Goal: Task Accomplishment & Management: Complete application form

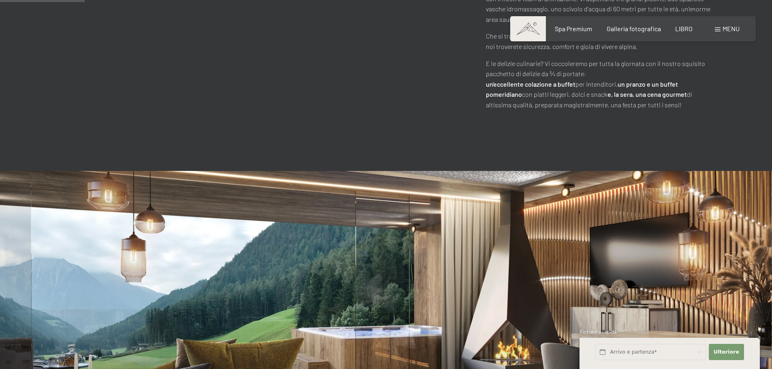
scroll to position [567, 0]
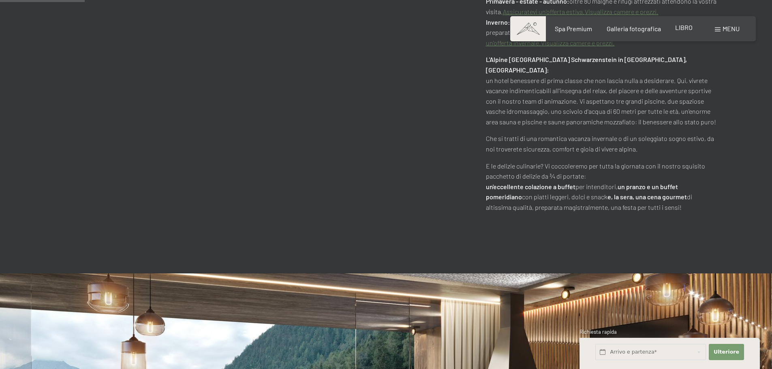
click at [679, 27] on font "LIBRO" at bounding box center [683, 28] width 17 height 8
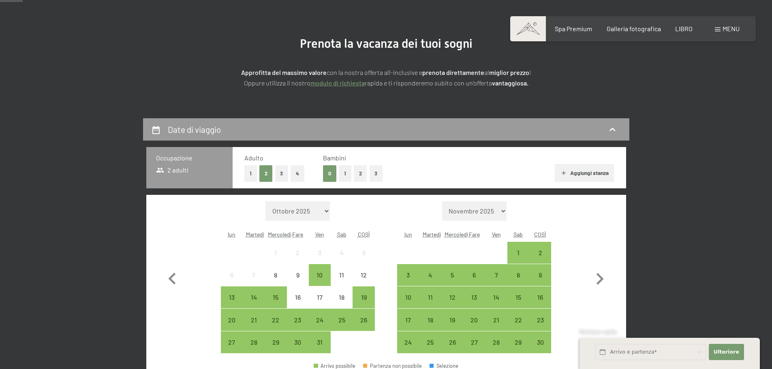
scroll to position [81, 0]
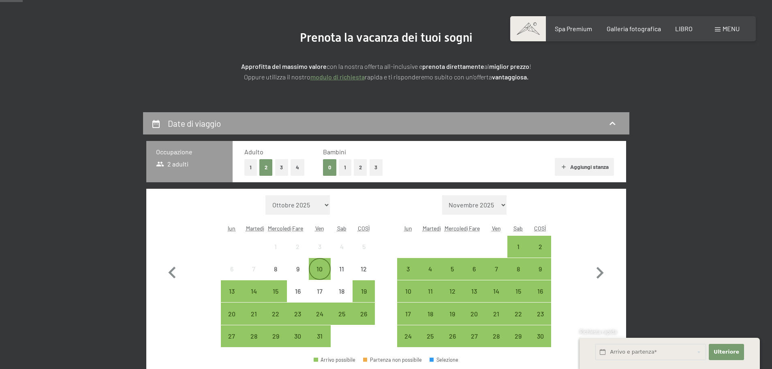
click at [317, 273] on div "10" at bounding box center [320, 276] width 20 height 20
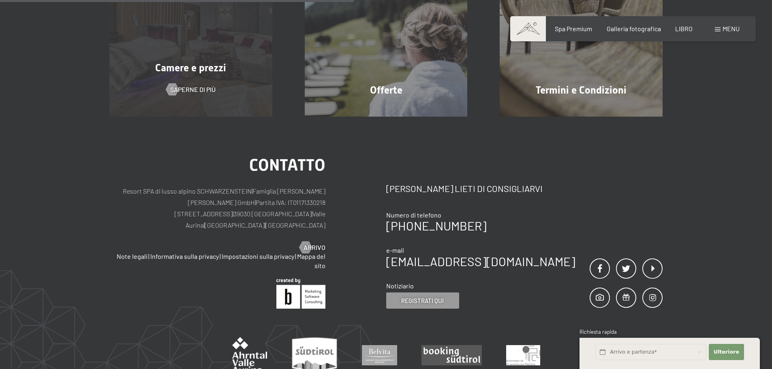
scroll to position [167, 0]
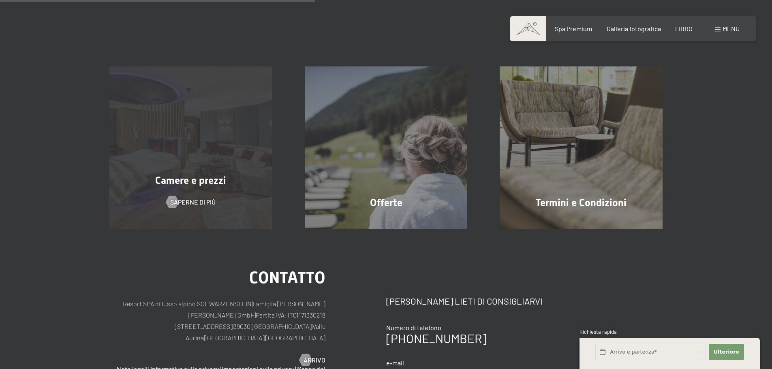
click at [210, 211] on div "Camere e prezzi Saperne di più" at bounding box center [190, 147] width 195 height 163
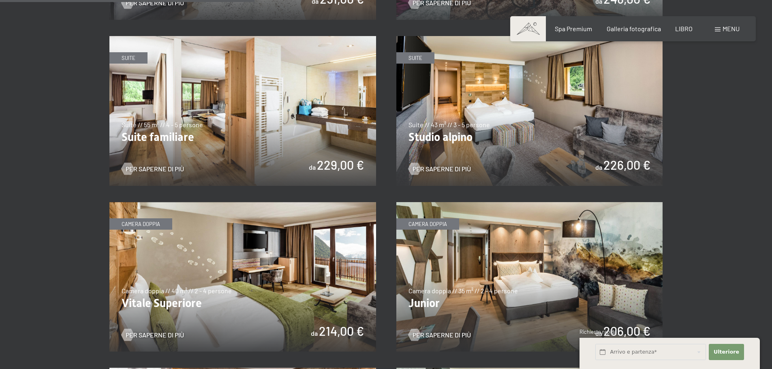
scroll to position [780, 0]
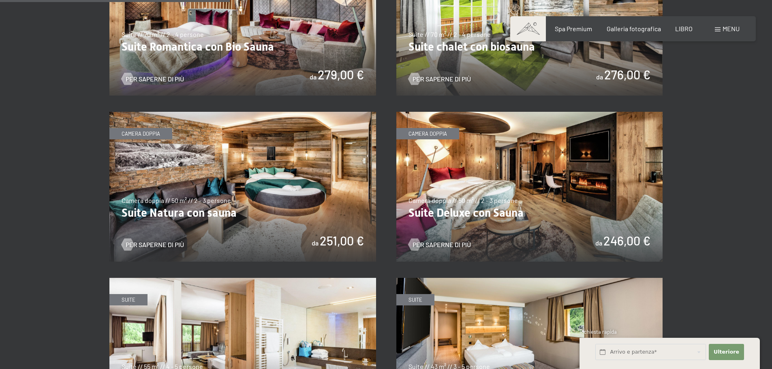
click at [596, 196] on img at bounding box center [529, 187] width 267 height 150
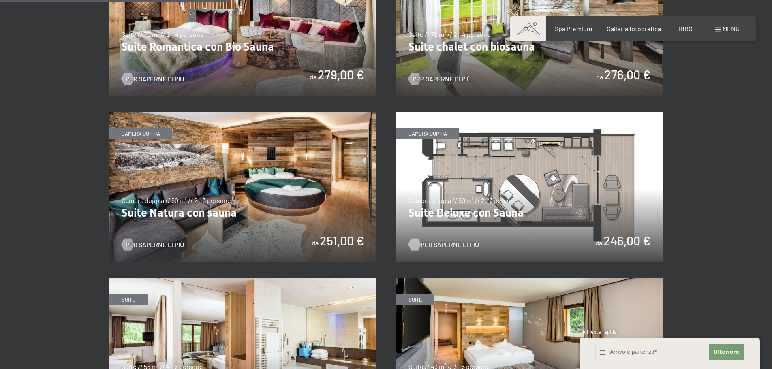
click at [452, 241] on font "Per saperne di più" at bounding box center [450, 245] width 58 height 8
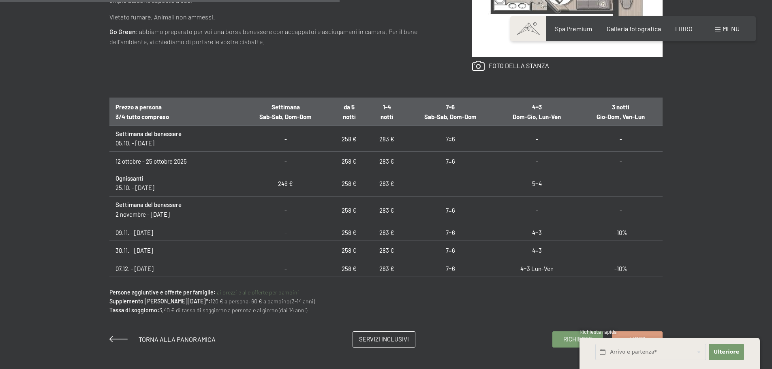
scroll to position [486, 0]
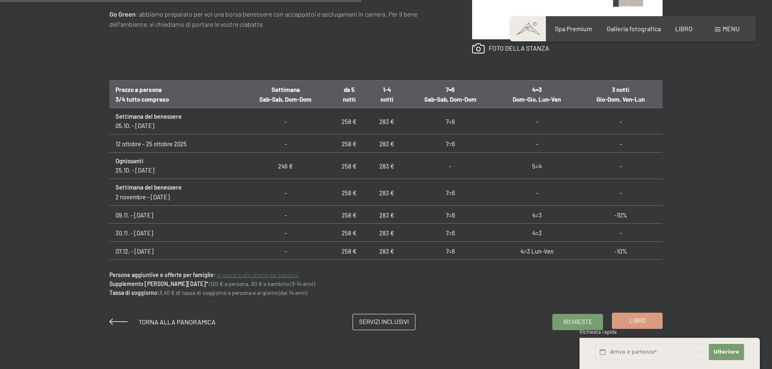
click at [638, 323] on font "Libro" at bounding box center [638, 320] width 16 height 7
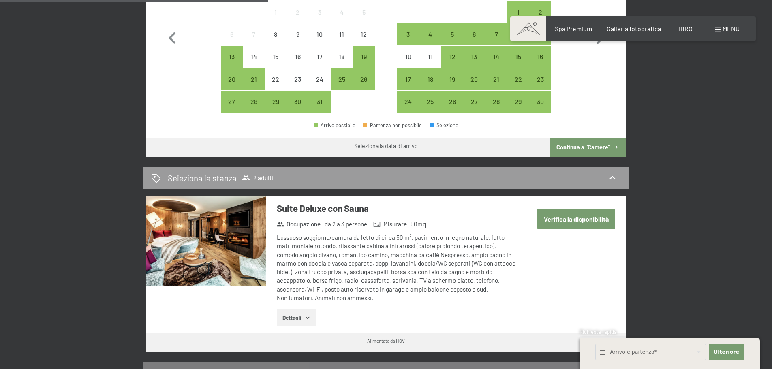
scroll to position [324, 0]
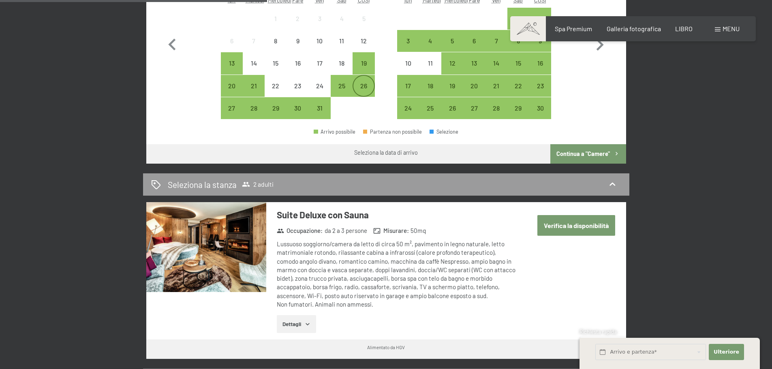
click at [366, 87] on font "26" at bounding box center [363, 86] width 7 height 8
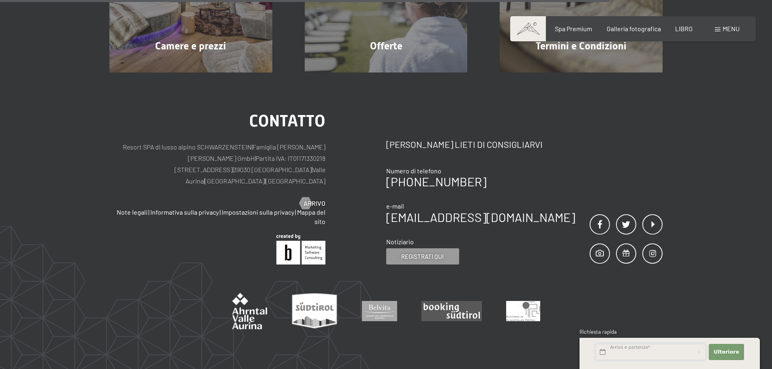
click at [675, 352] on input "text" at bounding box center [650, 352] width 111 height 17
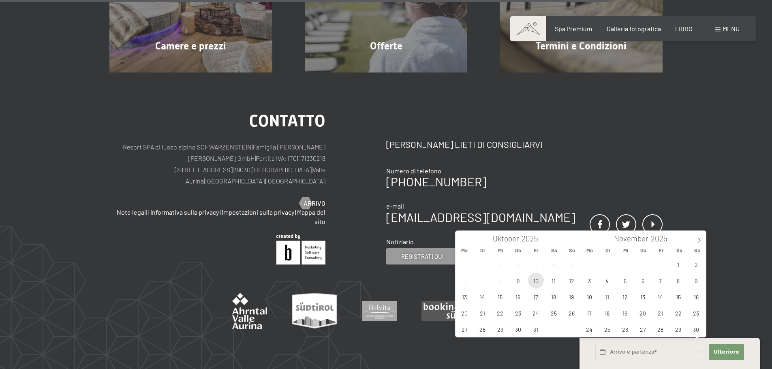
click at [539, 282] on span "10" at bounding box center [536, 281] width 16 height 16
click at [572, 281] on span "12" at bounding box center [572, 281] width 16 height 16
type input "Fr. 10.10.2025 - So. 12.10.2025"
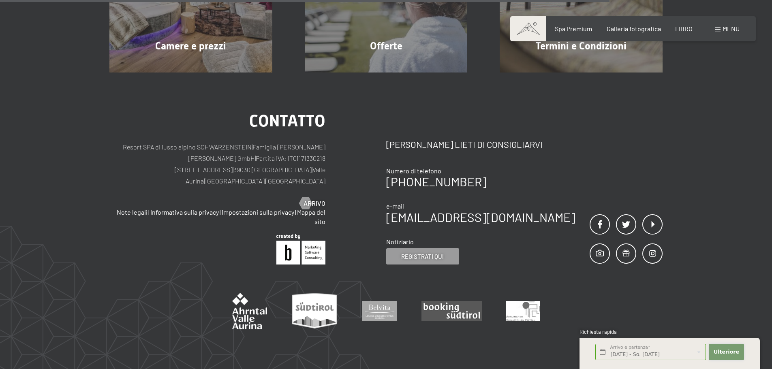
click at [732, 349] on font "Ulteriore" at bounding box center [727, 352] width 26 height 6
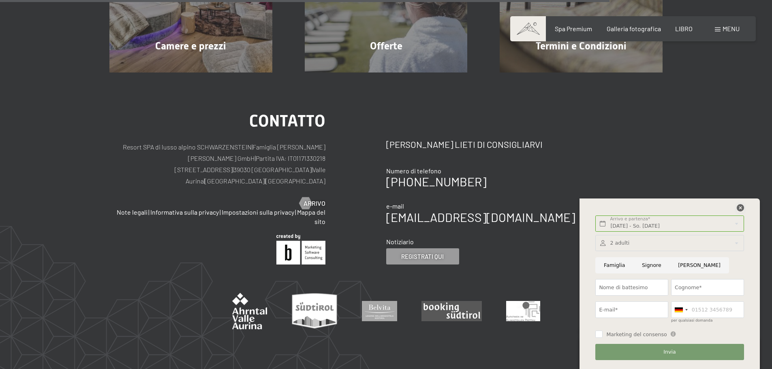
click at [739, 208] on icon at bounding box center [740, 207] width 7 height 7
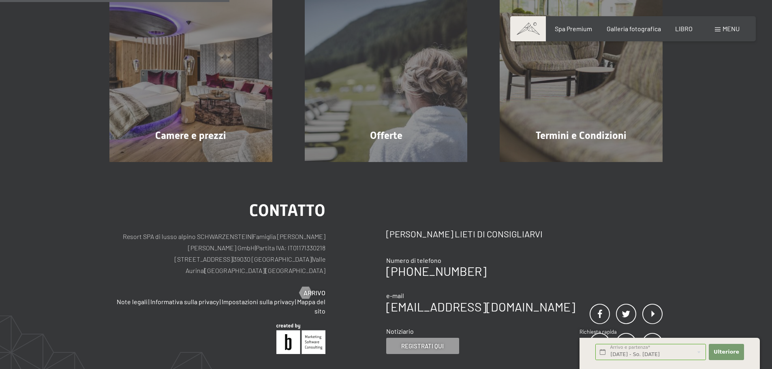
scroll to position [122, 0]
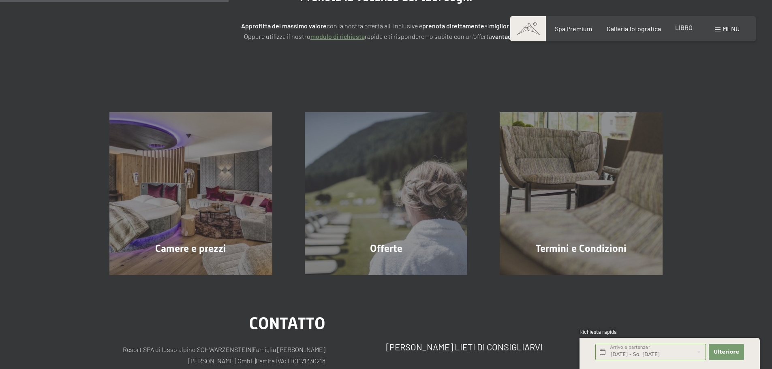
click at [682, 28] on font "LIBRO" at bounding box center [683, 28] width 17 height 8
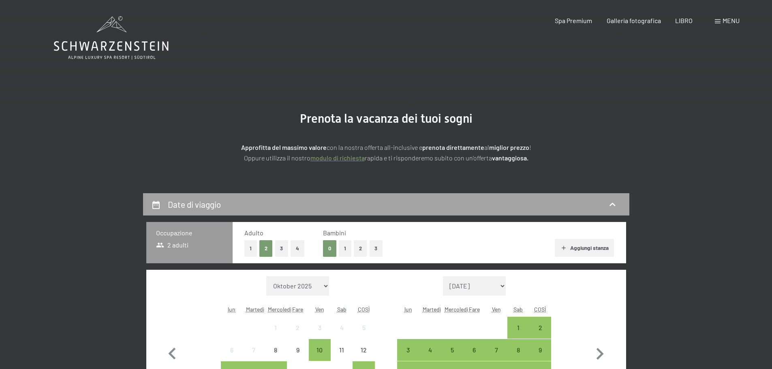
scroll to position [162, 0]
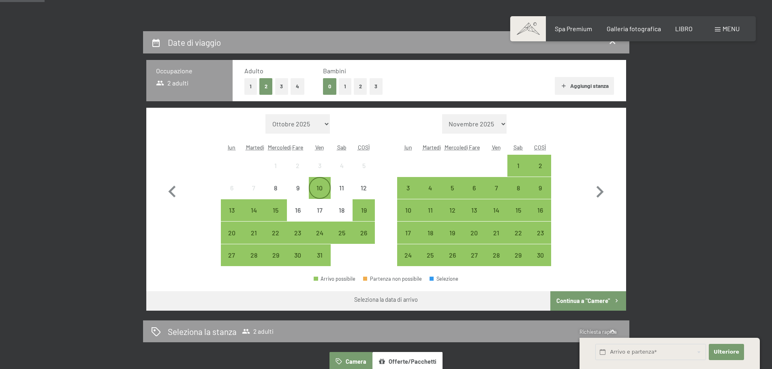
click at [317, 188] on font "10" at bounding box center [320, 188] width 6 height 8
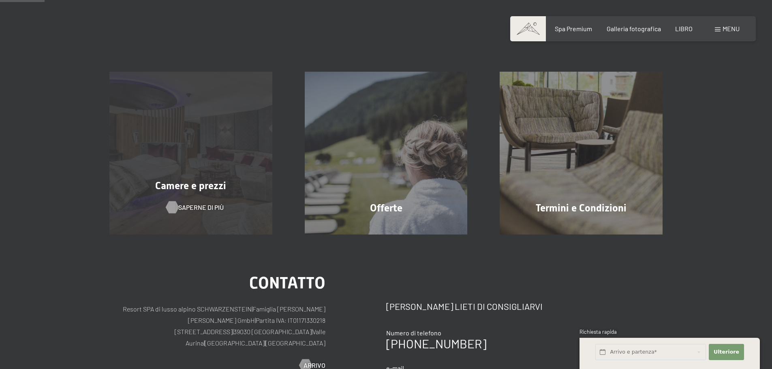
click at [209, 204] on font "Saperne di più" at bounding box center [200, 207] width 45 height 8
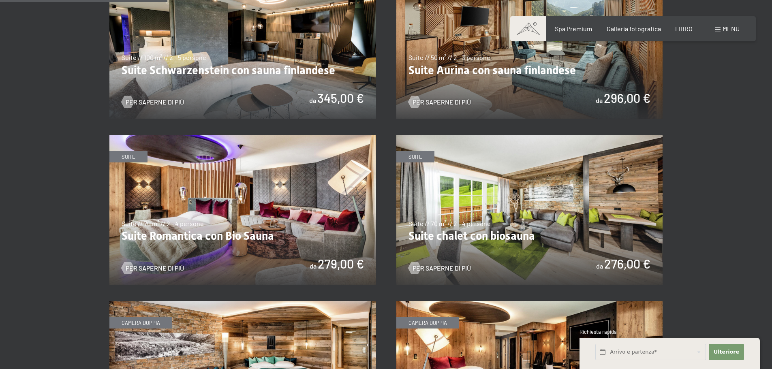
scroll to position [567, 0]
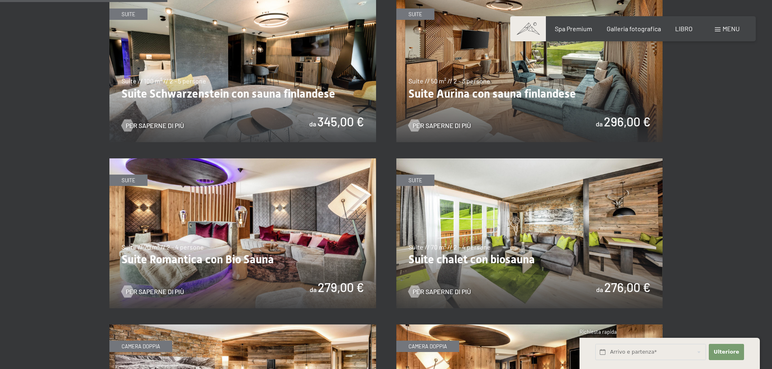
click at [443, 105] on img at bounding box center [529, 67] width 267 height 150
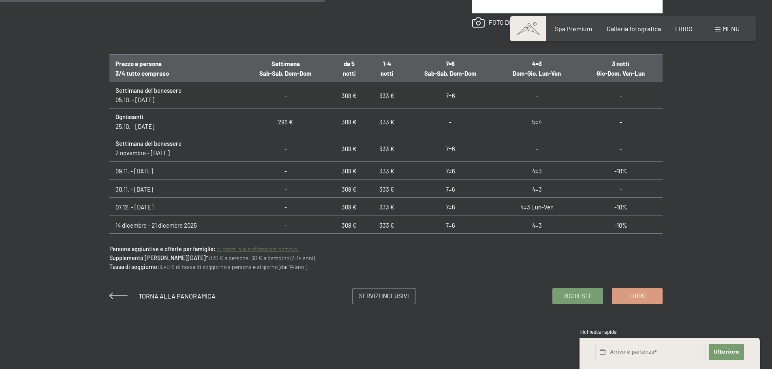
scroll to position [527, 0]
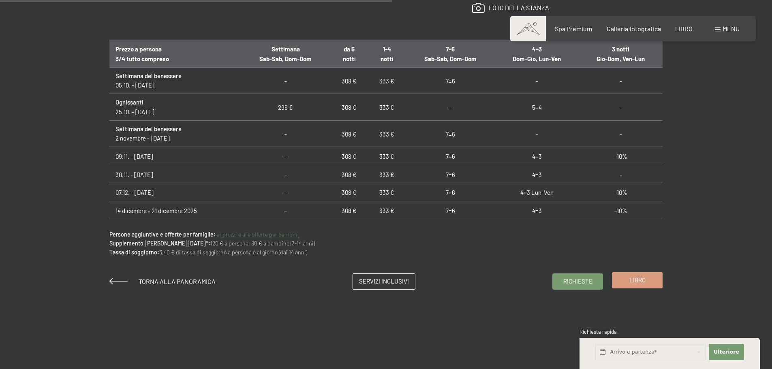
click at [627, 284] on link "Libro" at bounding box center [637, 280] width 50 height 15
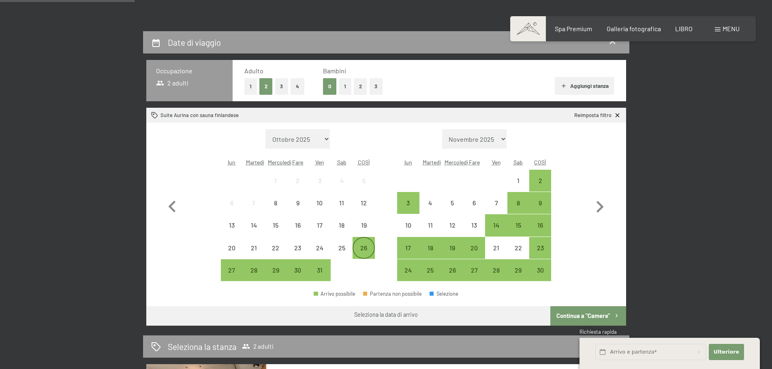
click at [364, 244] on font "26" at bounding box center [363, 248] width 7 height 8
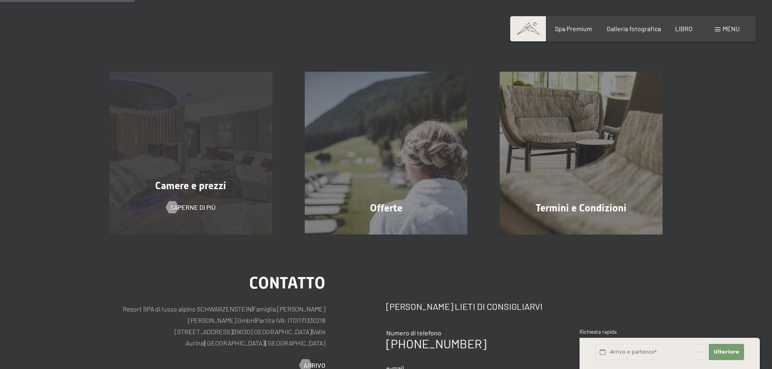
click at [193, 217] on div "Camere e prezzi Saperne di più" at bounding box center [190, 153] width 195 height 163
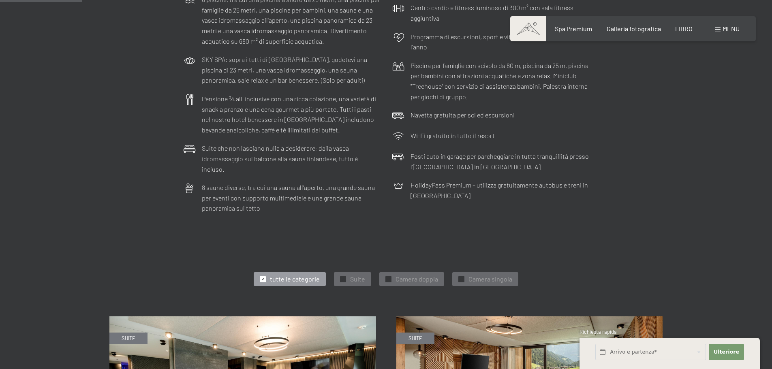
scroll to position [486, 0]
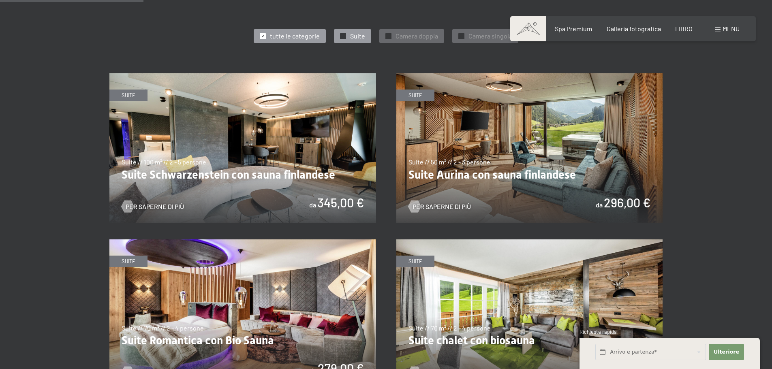
click at [347, 29] on div "✓ Suite" at bounding box center [352, 36] width 37 height 14
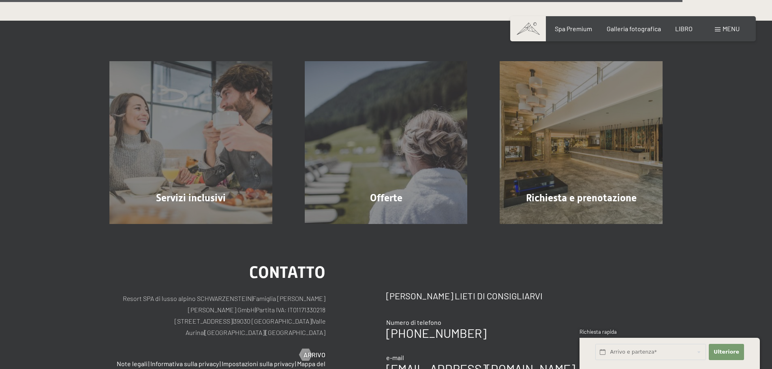
scroll to position [1749, 0]
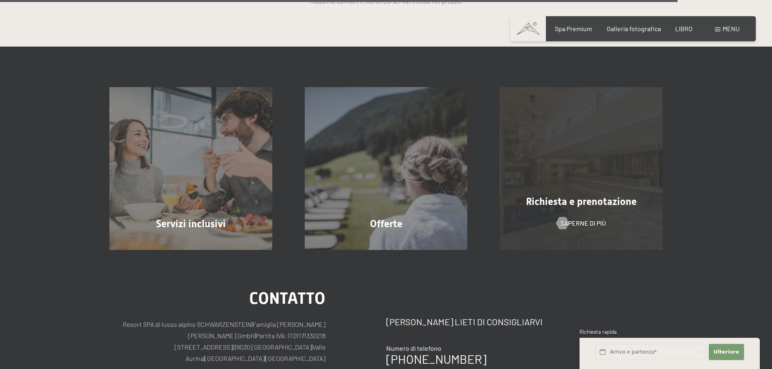
click at [555, 201] on div "Richiesta e prenotazione Saperne di più" at bounding box center [581, 168] width 195 height 163
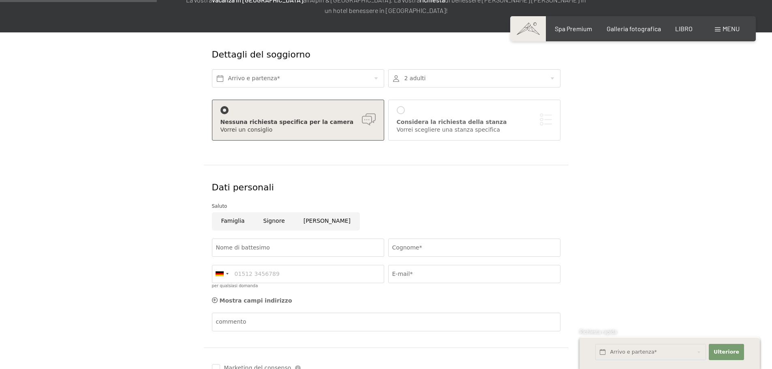
scroll to position [122, 0]
click at [676, 26] on font "LIBRO" at bounding box center [683, 28] width 17 height 8
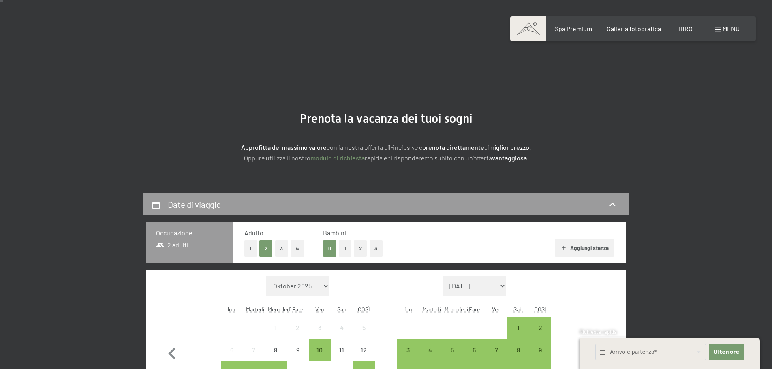
scroll to position [162, 0]
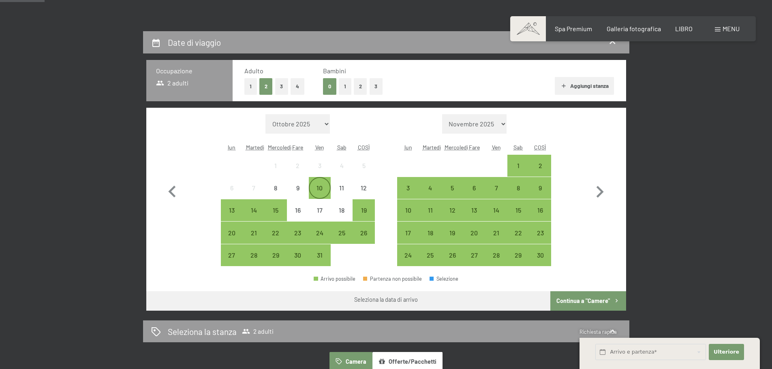
click at [325, 187] on div "10" at bounding box center [320, 195] width 20 height 20
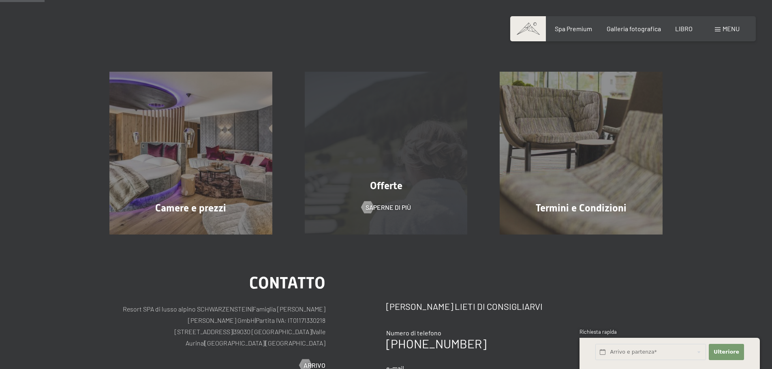
click at [377, 215] on div "Offerte Saperne di più" at bounding box center [386, 153] width 195 height 163
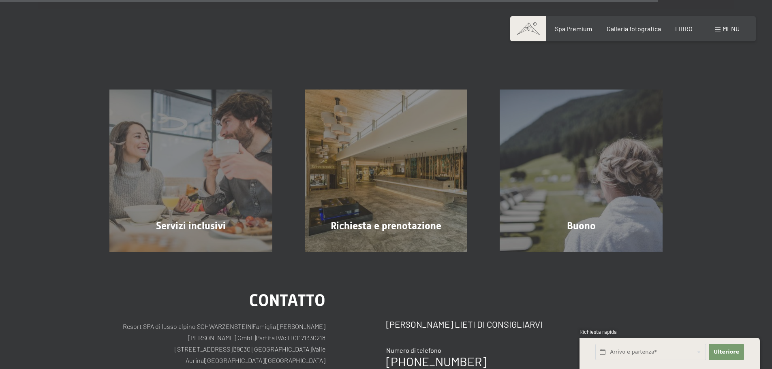
scroll to position [1419, 0]
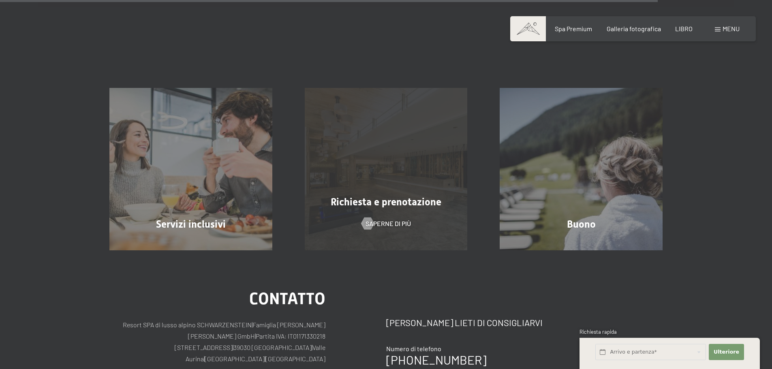
click at [356, 198] on div "Richiesta e prenotazione Saperne di più" at bounding box center [386, 169] width 195 height 163
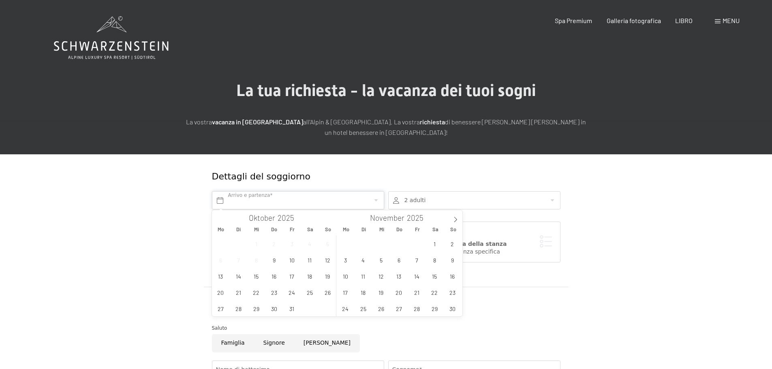
click at [250, 202] on input "text" at bounding box center [298, 200] width 172 height 18
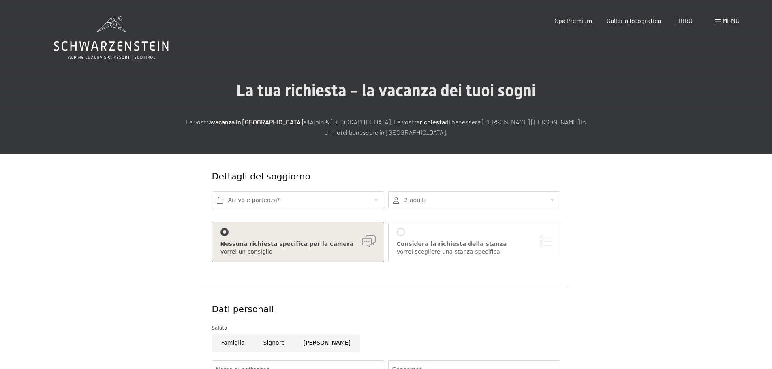
click at [116, 192] on form "Dettagli del soggiorno Arrivo e partenza* 2 adulti 2 Adulto Più di 14 anni 0 Ba…" at bounding box center [385, 353] width 553 height 398
click at [280, 203] on input "text" at bounding box center [298, 200] width 172 height 18
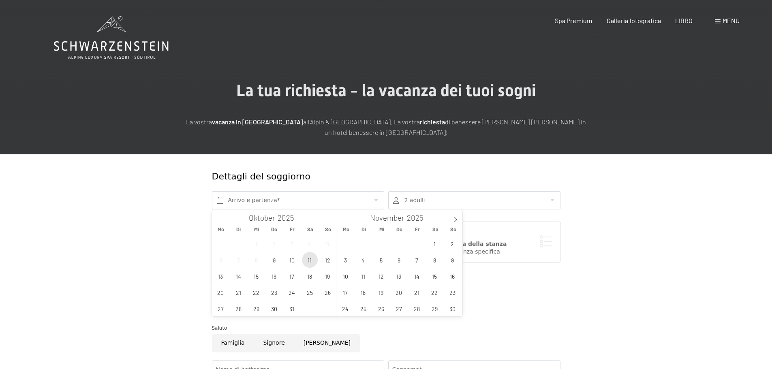
click at [315, 263] on span "11" at bounding box center [310, 260] width 16 height 16
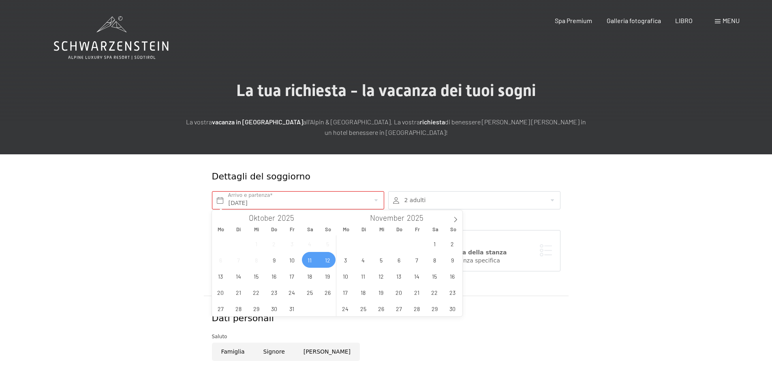
click at [325, 260] on span "12" at bounding box center [328, 260] width 16 height 16
type input "Sa. 11.10.2025 - So. 12.10.2025"
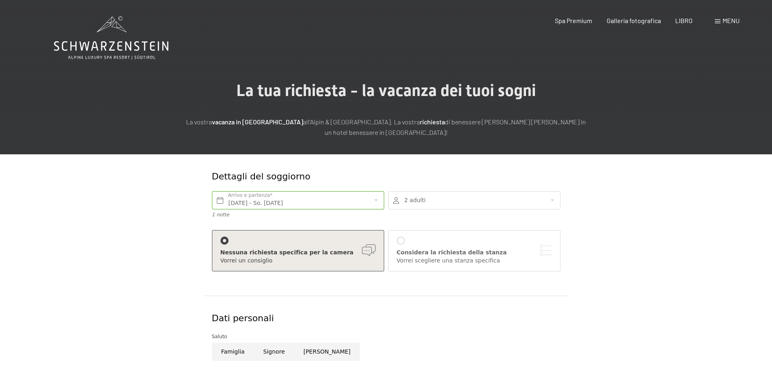
click at [405, 243] on div "Considera la richiesta della stanza Vorrei scegliere una stanza specifica" at bounding box center [474, 251] width 155 height 28
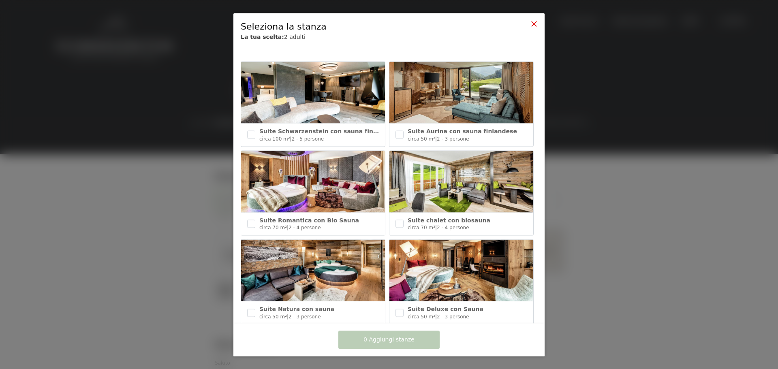
click at [534, 22] on icon at bounding box center [534, 23] width 6 height 6
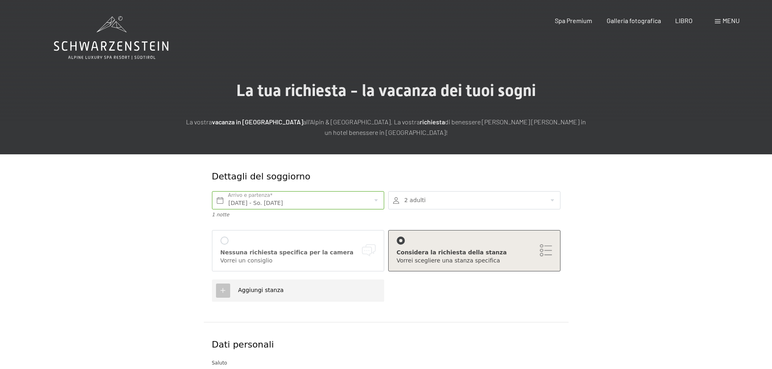
click at [448, 254] on font "Considera la richiesta della stanza" at bounding box center [452, 252] width 110 height 6
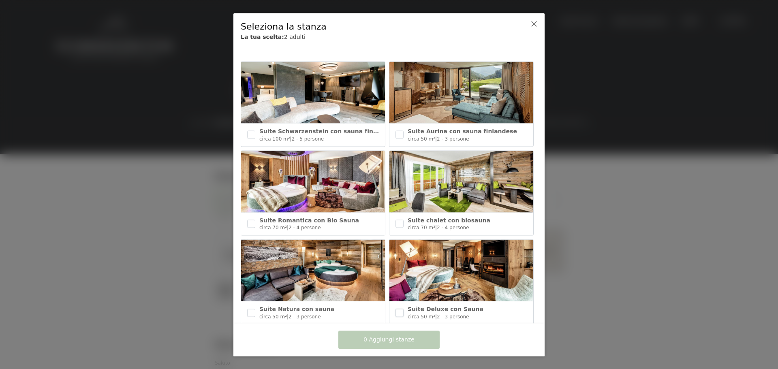
click at [399, 309] on input "checkbox" at bounding box center [400, 313] width 8 height 8
checkbox input "true"
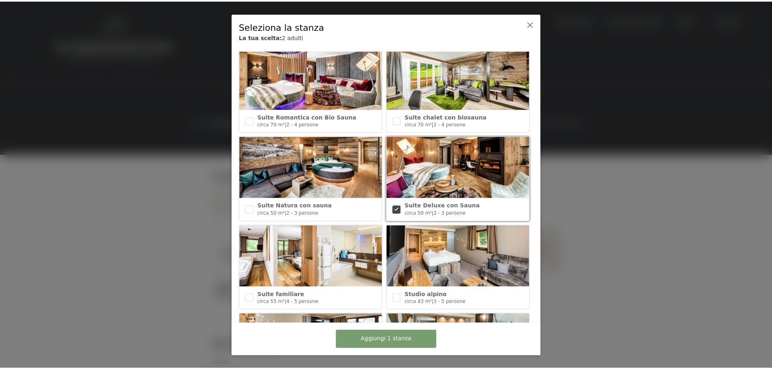
scroll to position [81, 0]
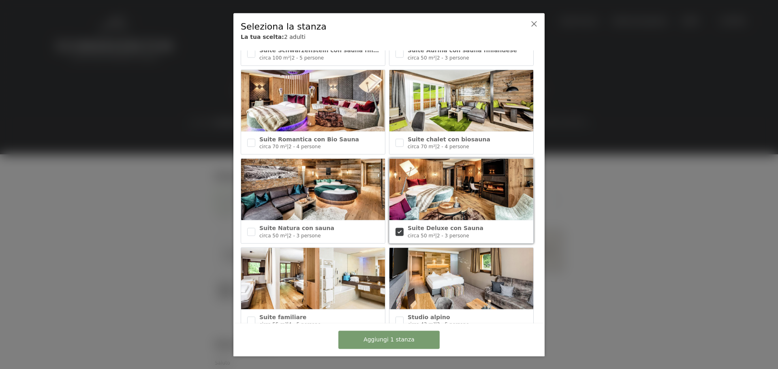
click at [246, 228] on div "Suite Natura con sauna circa 50 m² | 2 - 3 persone" at bounding box center [313, 232] width 144 height 23
click at [533, 24] on icon at bounding box center [534, 23] width 6 height 6
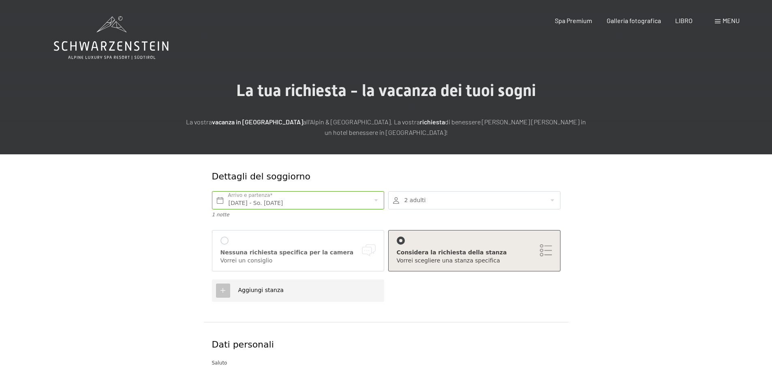
click at [482, 251] on font "Considera la richiesta della stanza" at bounding box center [452, 252] width 110 height 6
checkbox input "false"
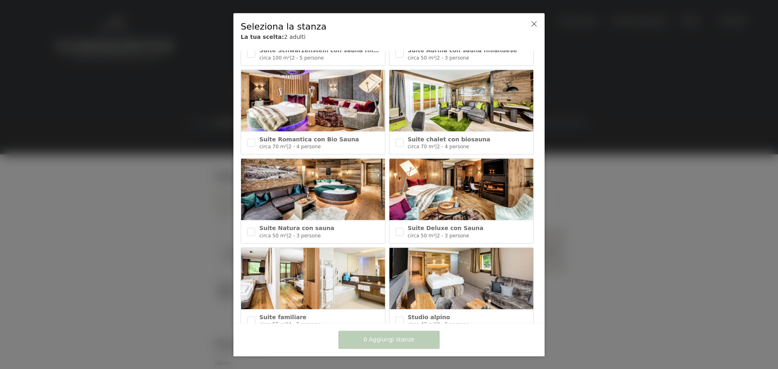
drag, startPoint x: 402, startPoint y: 230, endPoint x: 359, endPoint y: 230, distance: 43.0
click at [401, 229] on div "Suite Deluxe con Sauna circa 50 m² | 2 - 3 persone" at bounding box center [462, 232] width 144 height 23
checkbox input "true"
click at [251, 231] on input "checkbox" at bounding box center [251, 232] width 8 height 8
checkbox input "true"
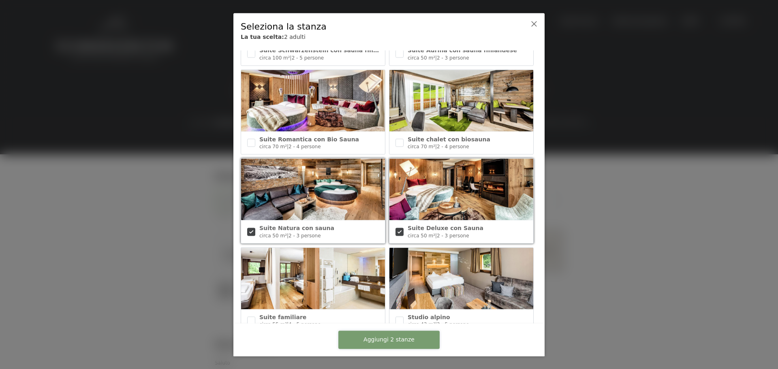
click at [390, 341] on font "Aggiungi 2 stanze" at bounding box center [389, 339] width 51 height 6
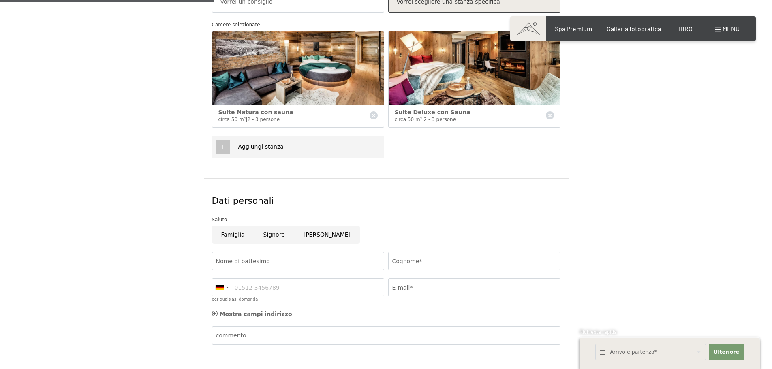
scroll to position [324, 0]
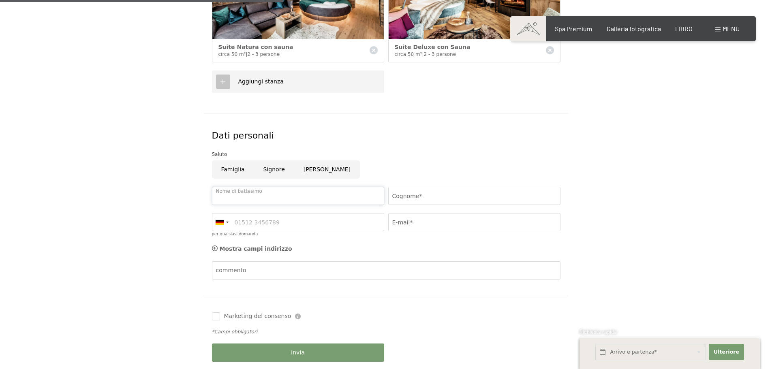
click at [291, 198] on input "Nome di battesimo" at bounding box center [298, 196] width 172 height 18
type input "Elisa"
type input "Strizzolo"
type input "3249893811"
type input "strizzolo.e@gmail.com"
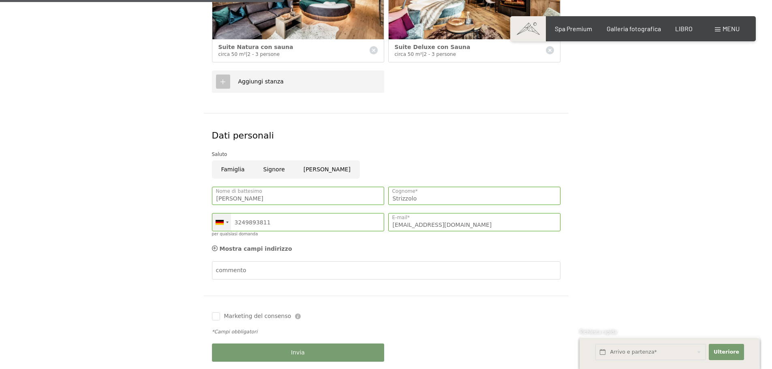
click at [227, 223] on div at bounding box center [227, 223] width 2 height 2
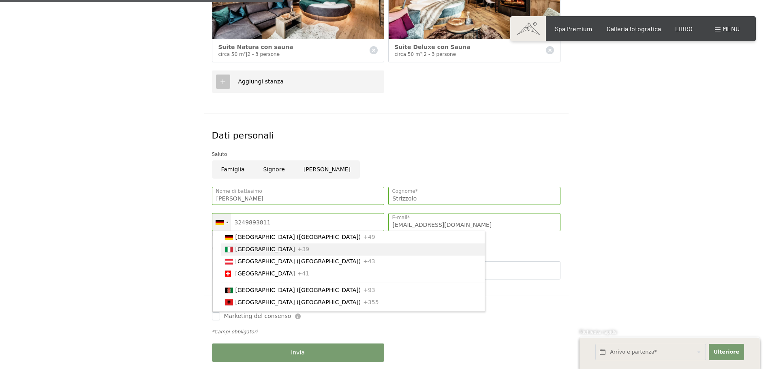
click at [239, 253] on font "[GEOGRAPHIC_DATA]" at bounding box center [266, 249] width 60 height 6
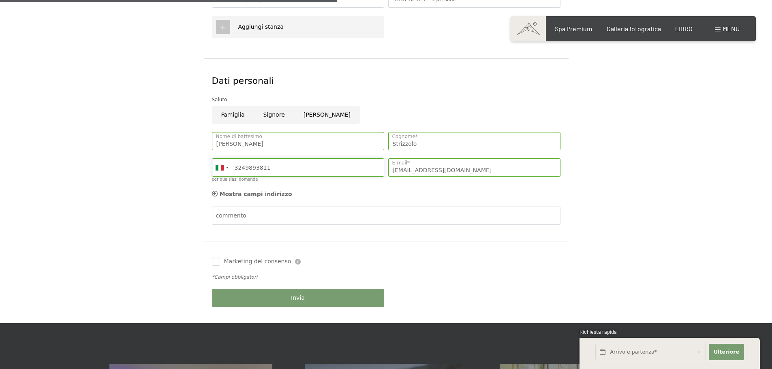
scroll to position [405, 0]
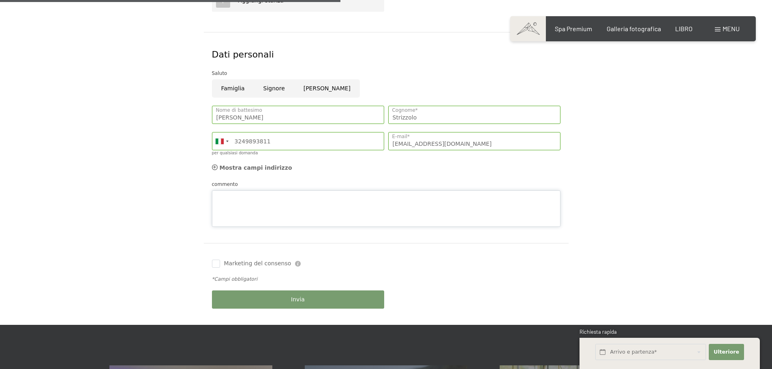
click at [258, 187] on div "commento" at bounding box center [386, 203] width 349 height 47
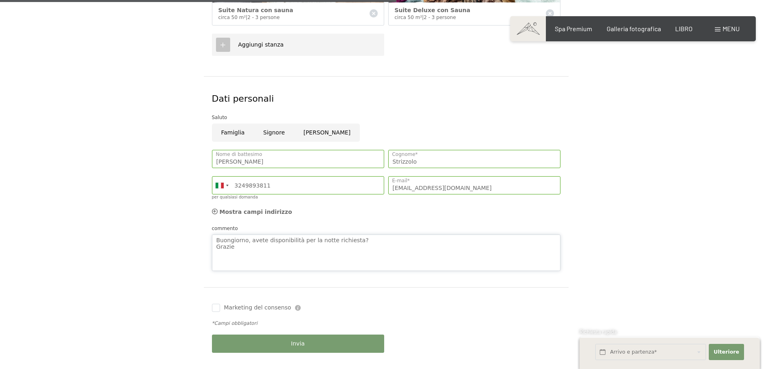
scroll to position [486, 0]
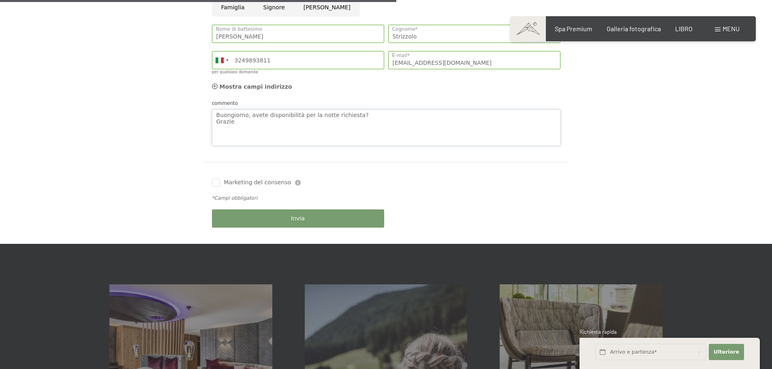
type textarea "Buongiorno, avete disponibilità per la notte richiesta? Grazie"
click at [296, 218] on font "Invia" at bounding box center [298, 218] width 14 height 6
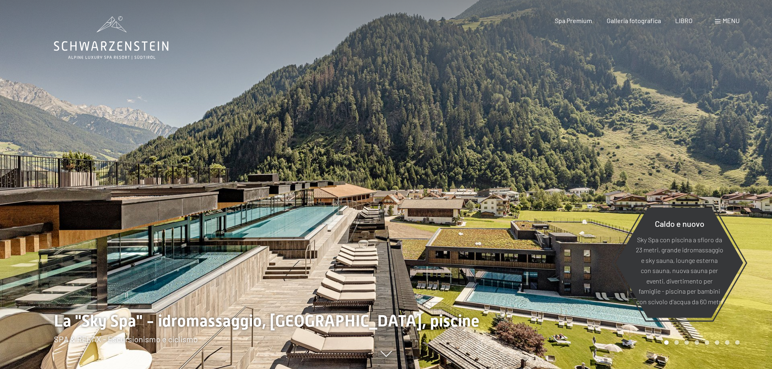
click at [566, 141] on div at bounding box center [579, 184] width 386 height 369
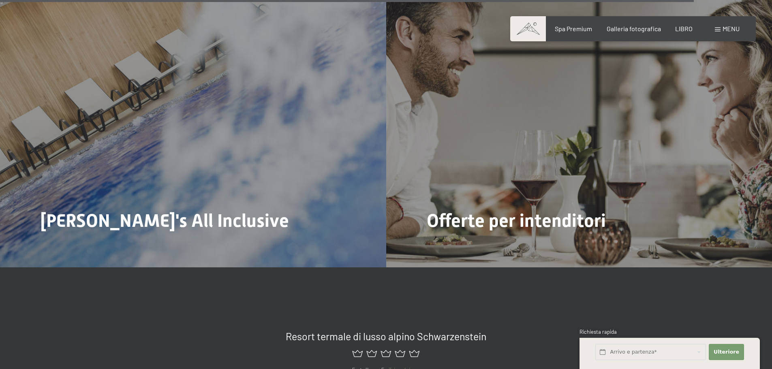
scroll to position [4418, 0]
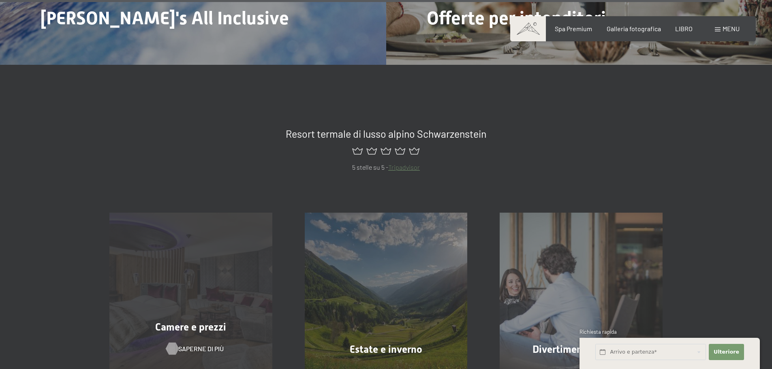
click at [196, 345] on font "Saperne di più" at bounding box center [200, 349] width 45 height 8
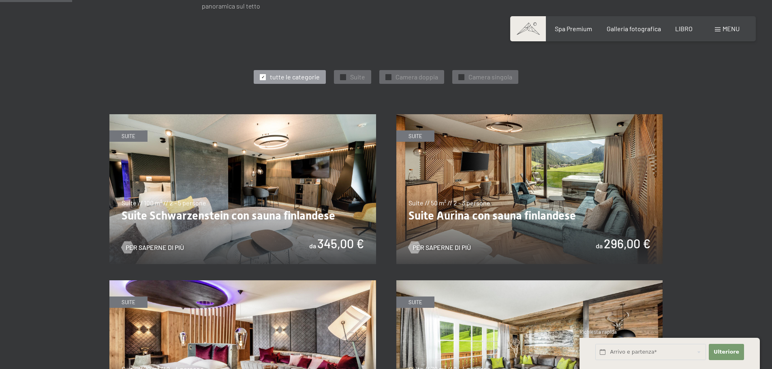
scroll to position [446, 0]
click at [488, 202] on img at bounding box center [529, 189] width 267 height 150
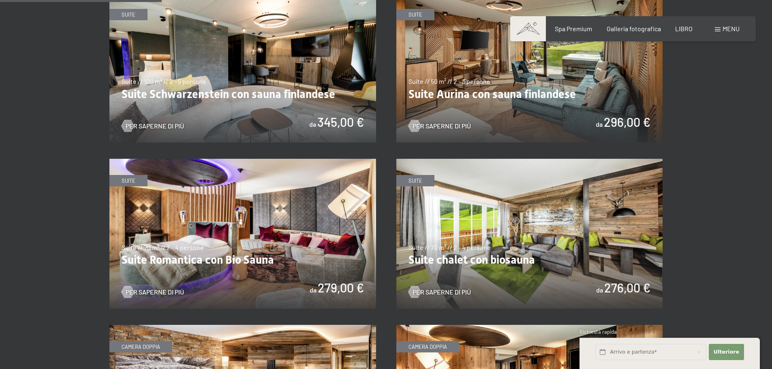
scroll to position [567, 0]
click at [216, 205] on img at bounding box center [242, 233] width 267 height 150
click at [485, 267] on img at bounding box center [529, 233] width 267 height 150
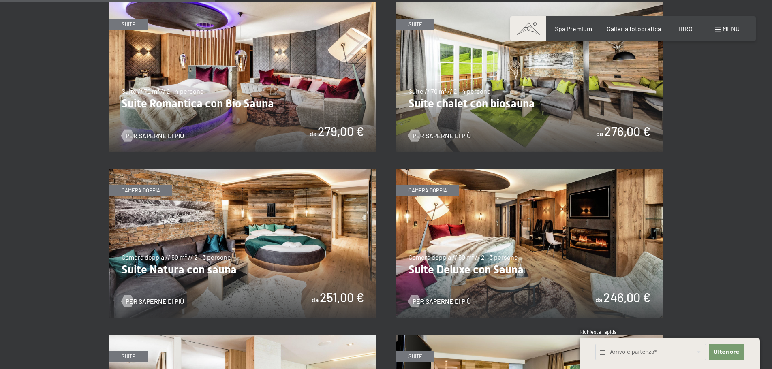
scroll to position [730, 0]
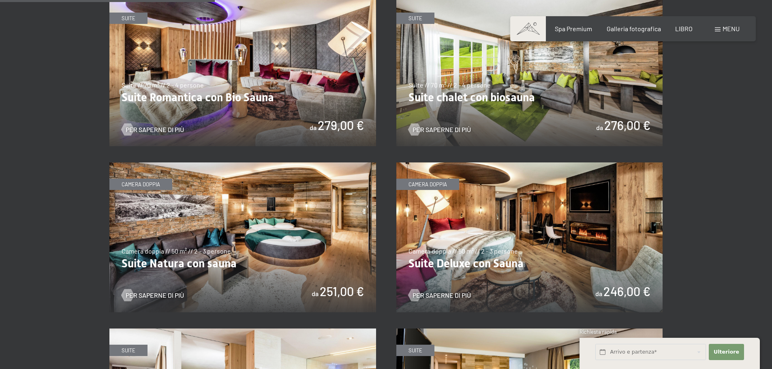
click at [296, 207] on img at bounding box center [242, 238] width 267 height 150
click at [535, 277] on img at bounding box center [529, 238] width 267 height 150
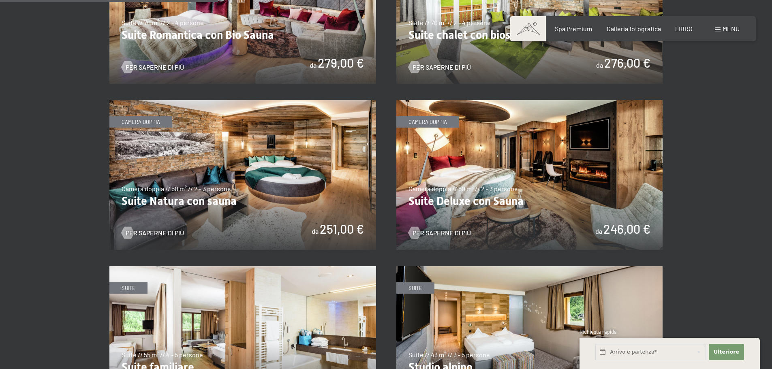
scroll to position [892, 0]
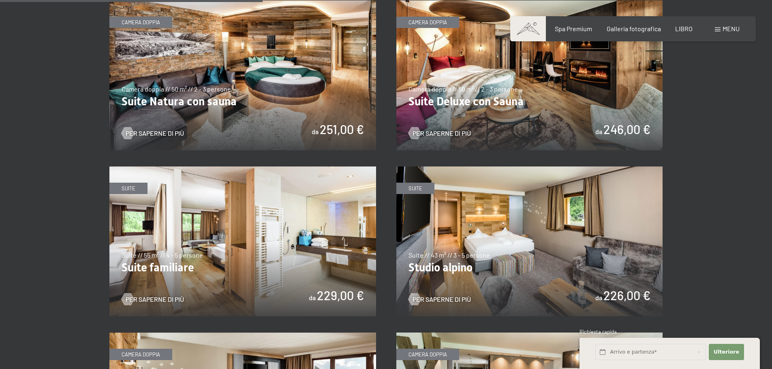
click at [317, 259] on img at bounding box center [242, 242] width 267 height 150
click at [561, 244] on img at bounding box center [529, 242] width 267 height 150
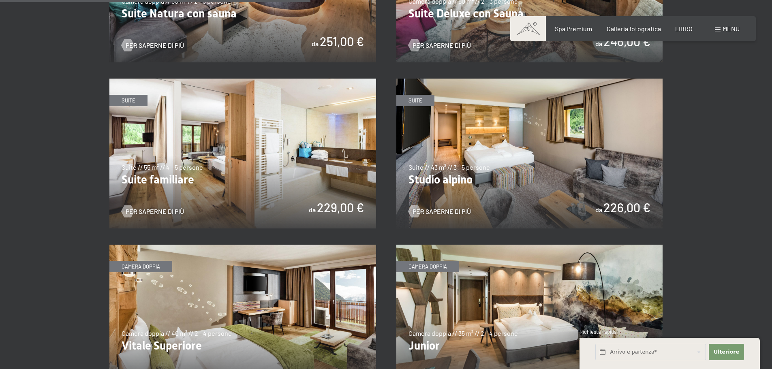
scroll to position [1054, 0]
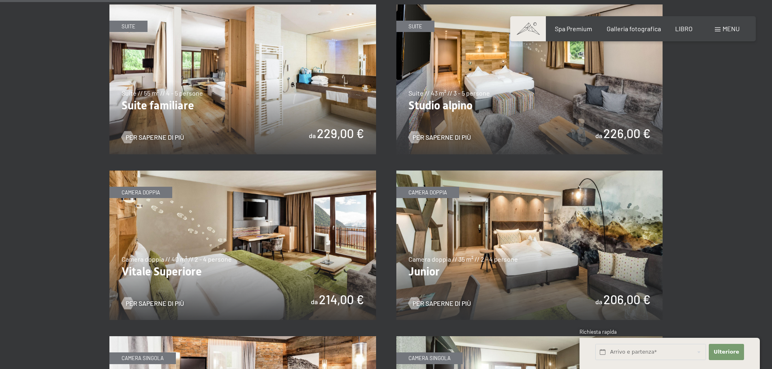
click at [287, 228] on img at bounding box center [242, 246] width 267 height 150
click at [563, 233] on img at bounding box center [529, 246] width 267 height 150
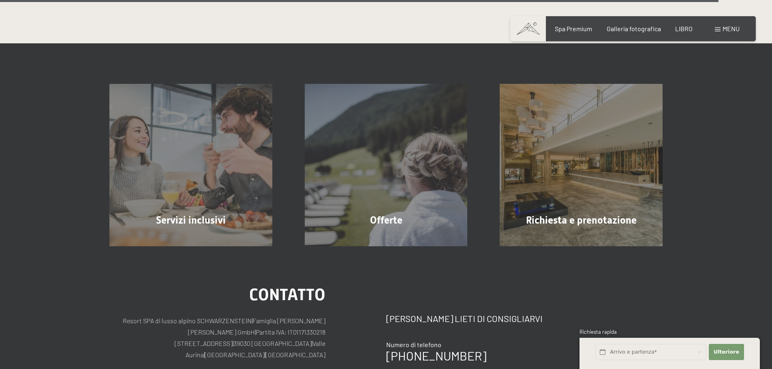
scroll to position [2473, 0]
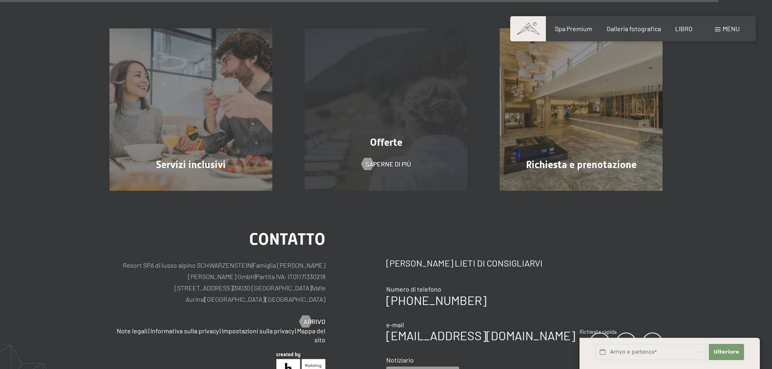
click at [385, 135] on div "Offerte Saperne di più" at bounding box center [386, 109] width 195 height 163
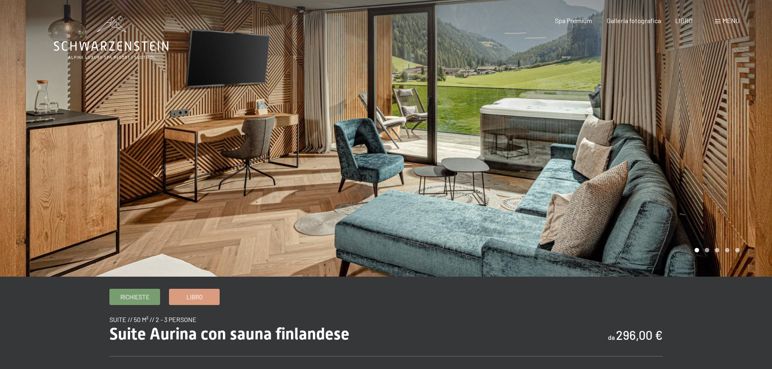
click at [740, 185] on div at bounding box center [579, 138] width 386 height 277
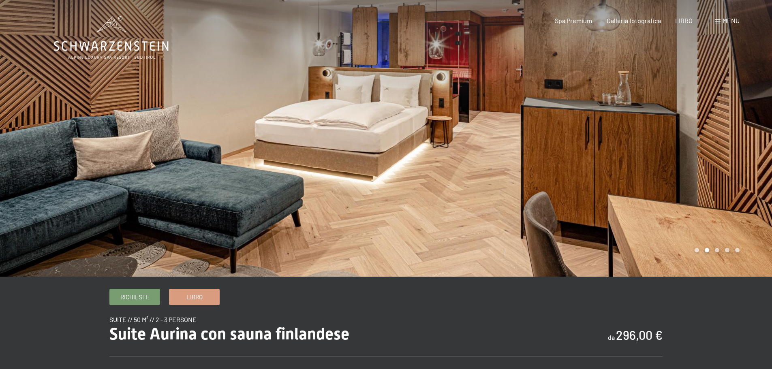
click at [734, 184] on div at bounding box center [579, 138] width 386 height 277
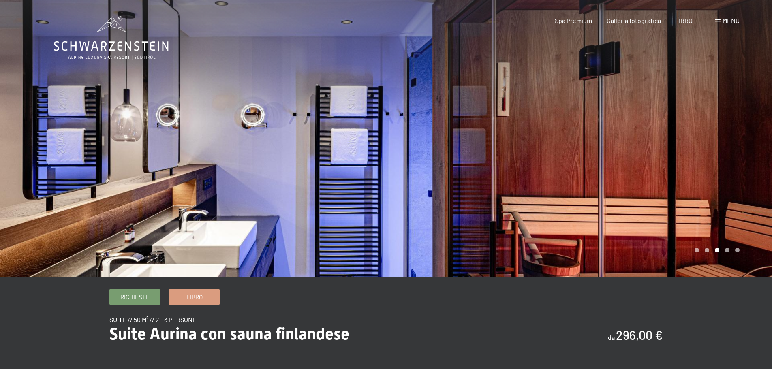
click at [734, 183] on div at bounding box center [579, 138] width 386 height 277
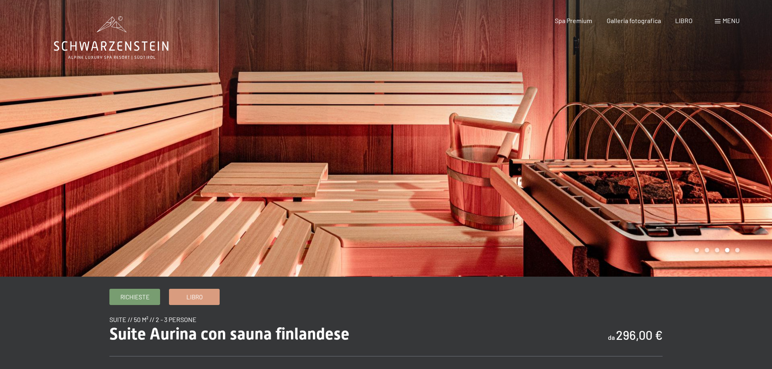
click at [734, 183] on div at bounding box center [579, 138] width 386 height 277
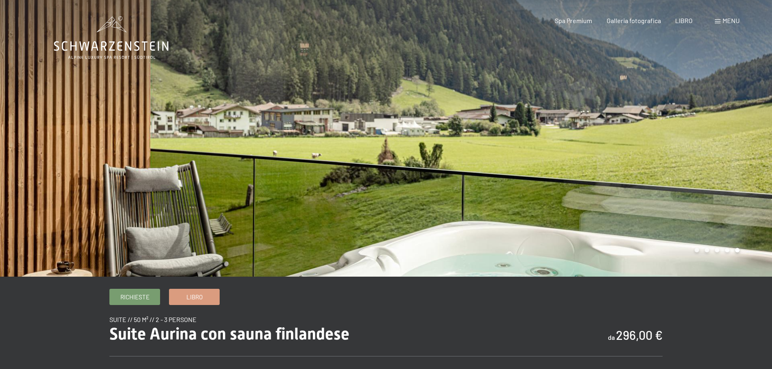
click at [734, 183] on div at bounding box center [579, 138] width 386 height 277
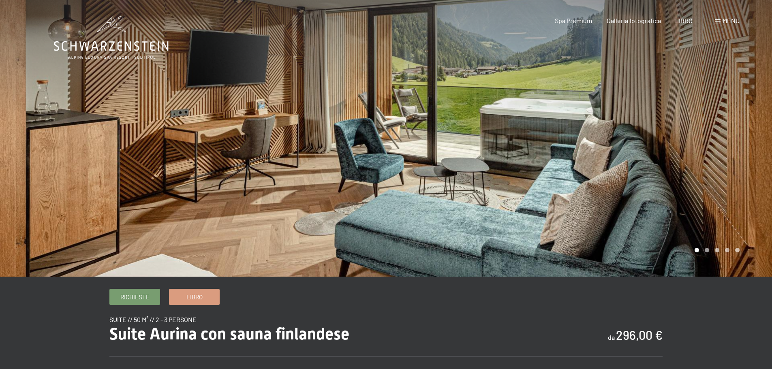
click at [694, 179] on div at bounding box center [579, 138] width 386 height 277
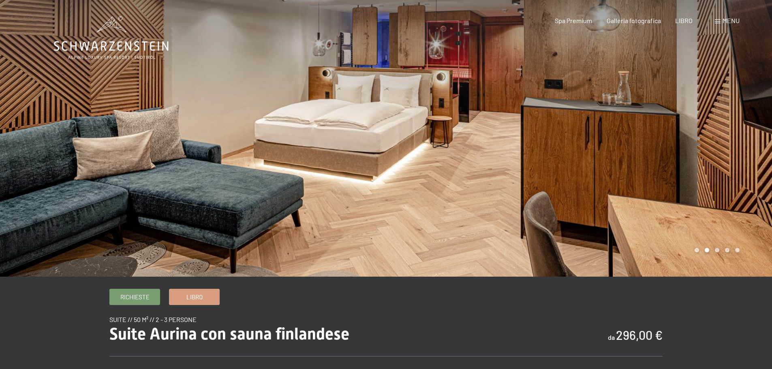
click at [695, 179] on div at bounding box center [579, 138] width 386 height 277
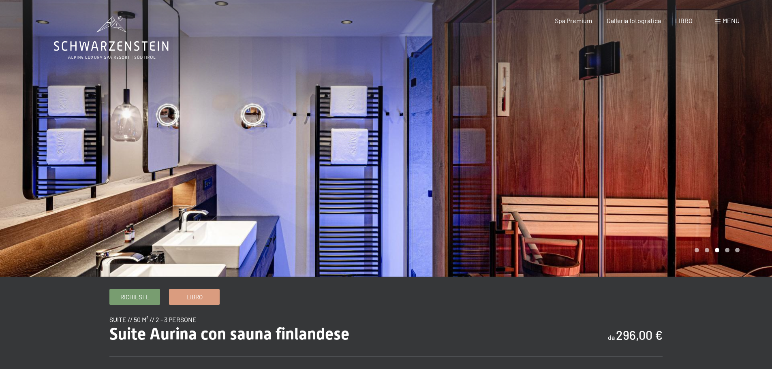
click at [695, 179] on div at bounding box center [579, 138] width 386 height 277
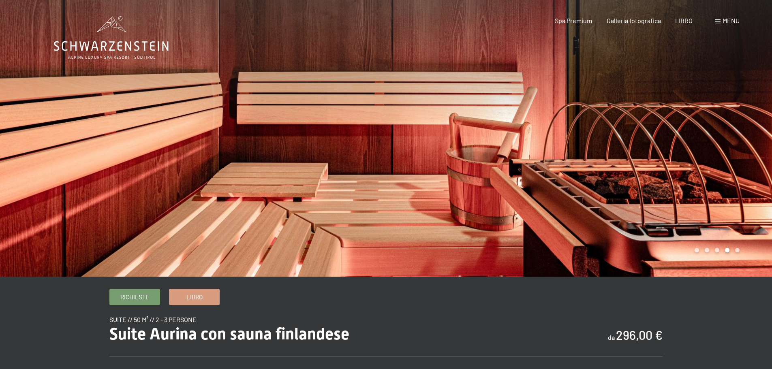
click at [695, 179] on div at bounding box center [579, 138] width 386 height 277
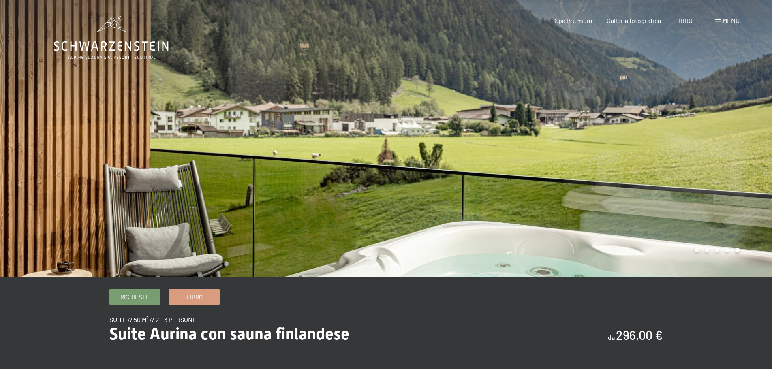
click at [695, 179] on div at bounding box center [579, 138] width 386 height 277
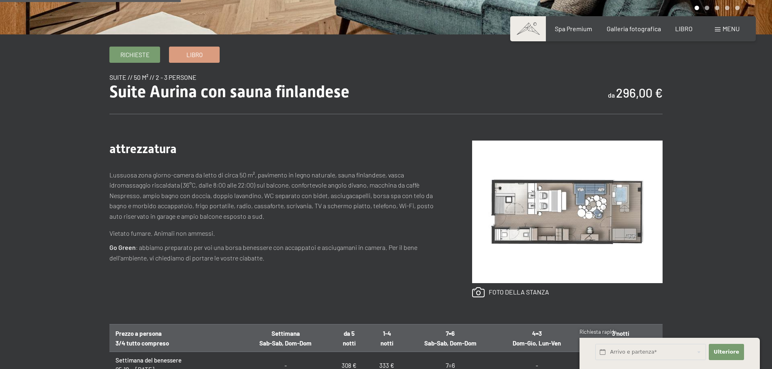
scroll to position [243, 0]
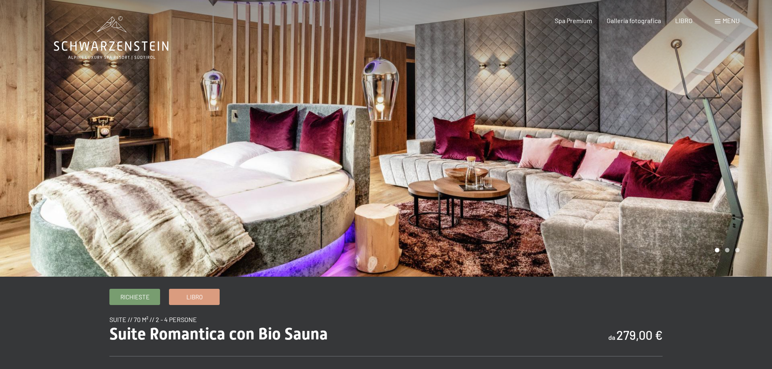
click at [705, 176] on div at bounding box center [579, 138] width 386 height 277
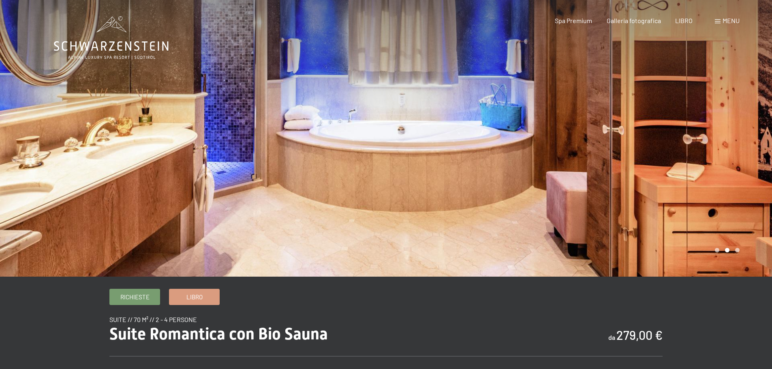
click at [705, 176] on div at bounding box center [579, 138] width 386 height 277
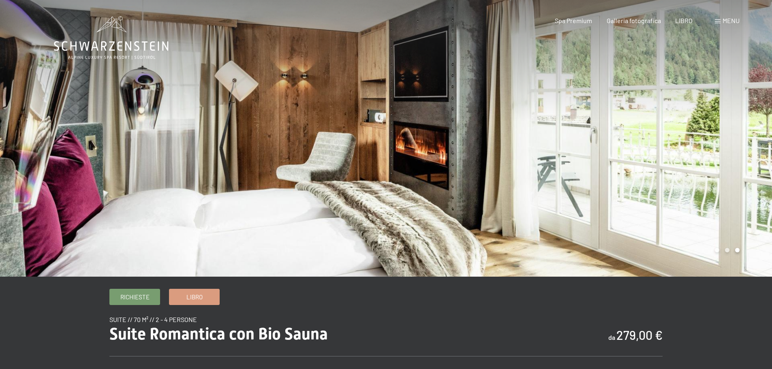
click at [705, 176] on div at bounding box center [579, 138] width 386 height 277
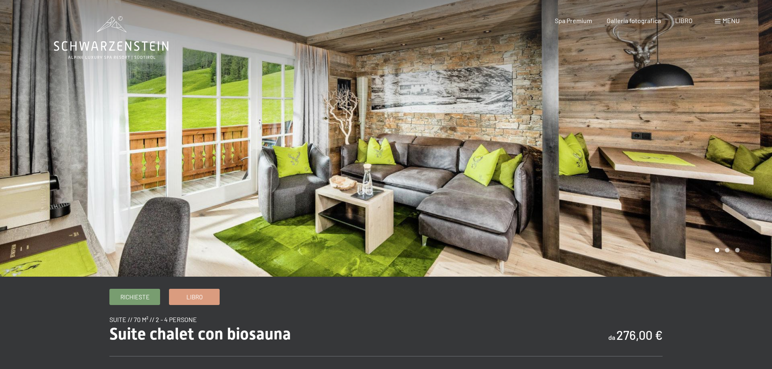
click at [689, 193] on div at bounding box center [579, 138] width 386 height 277
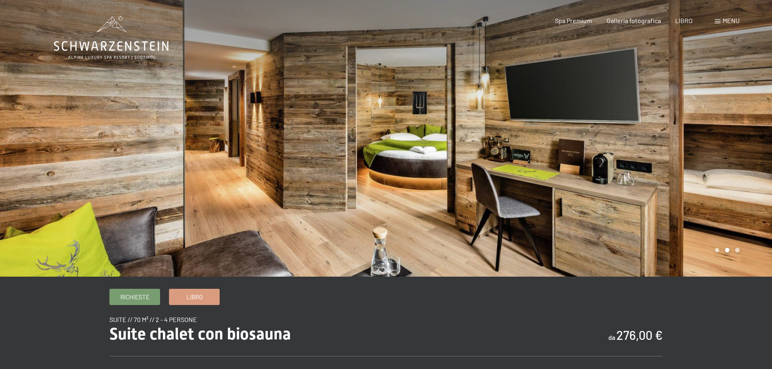
click at [689, 193] on div at bounding box center [579, 138] width 386 height 277
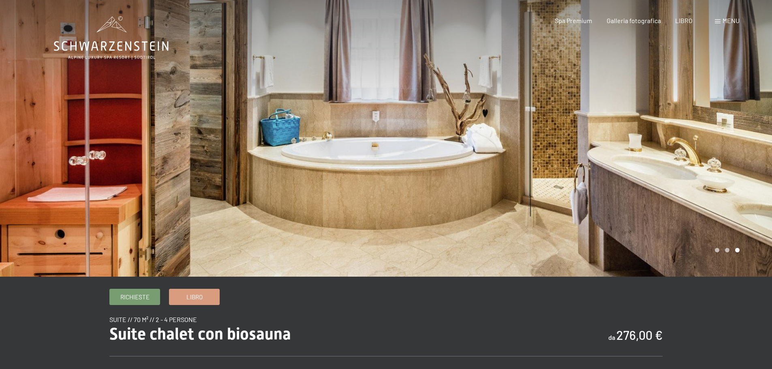
click at [689, 193] on div at bounding box center [579, 138] width 386 height 277
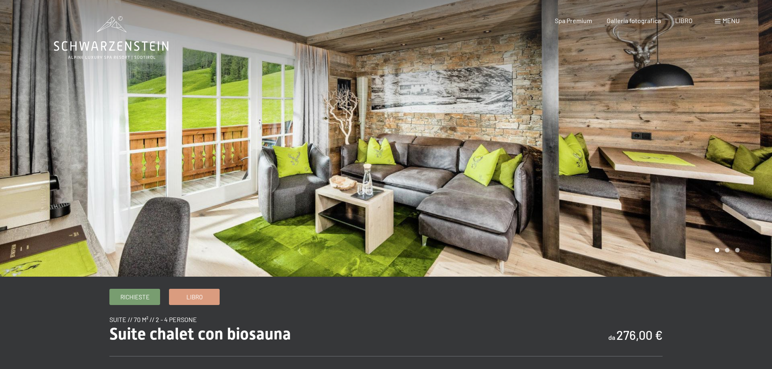
click at [689, 193] on div at bounding box center [579, 138] width 386 height 277
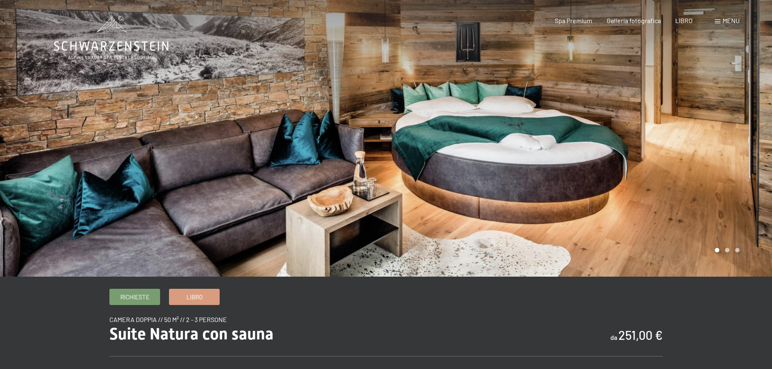
click at [643, 147] on div at bounding box center [579, 138] width 386 height 277
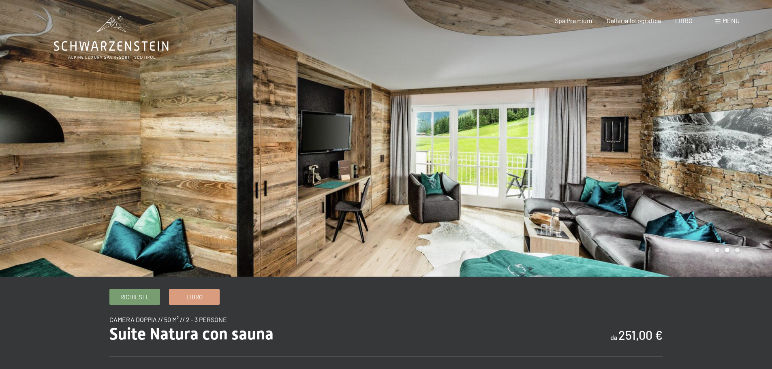
click at [643, 147] on div at bounding box center [579, 138] width 386 height 277
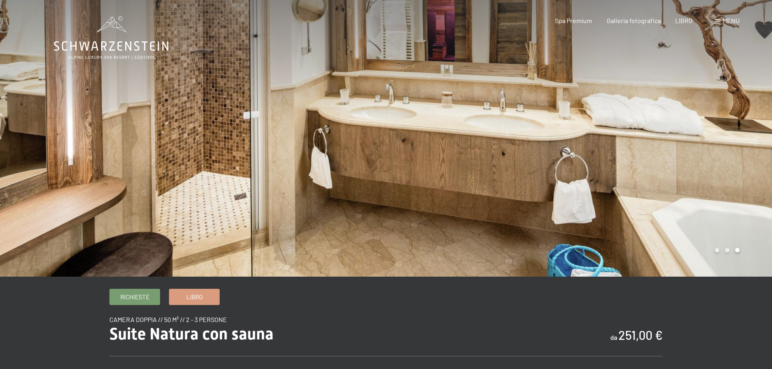
click at [643, 147] on div at bounding box center [579, 138] width 386 height 277
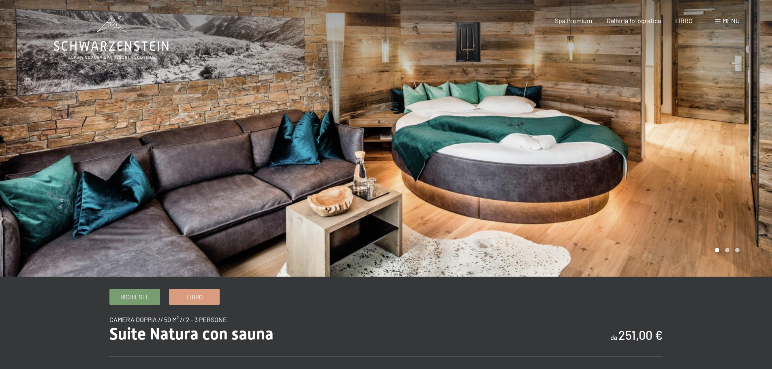
click at [643, 147] on div at bounding box center [579, 138] width 386 height 277
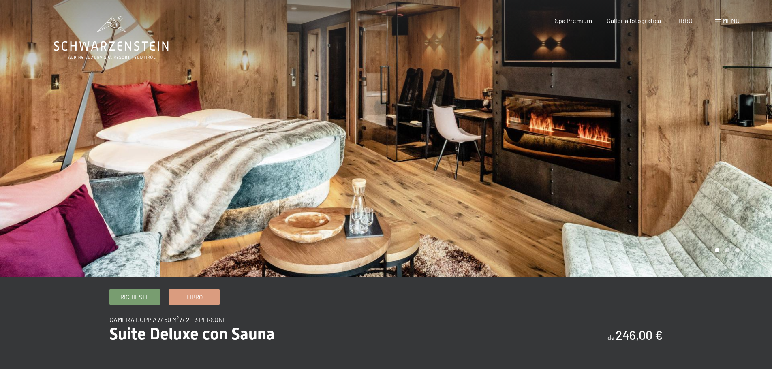
click at [578, 171] on div at bounding box center [579, 138] width 386 height 277
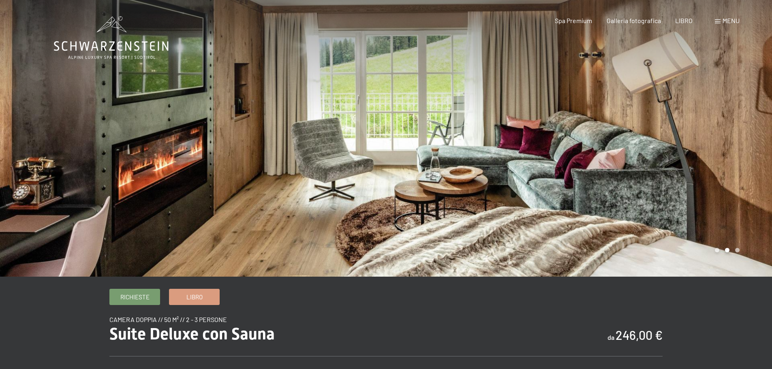
click at [578, 171] on div at bounding box center [579, 138] width 386 height 277
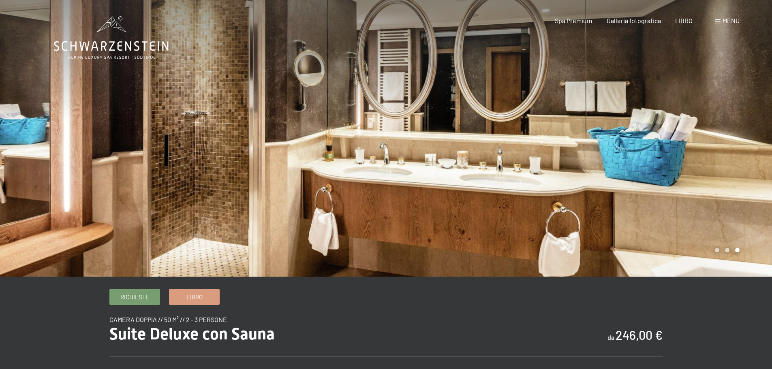
click at [578, 171] on div at bounding box center [579, 138] width 386 height 277
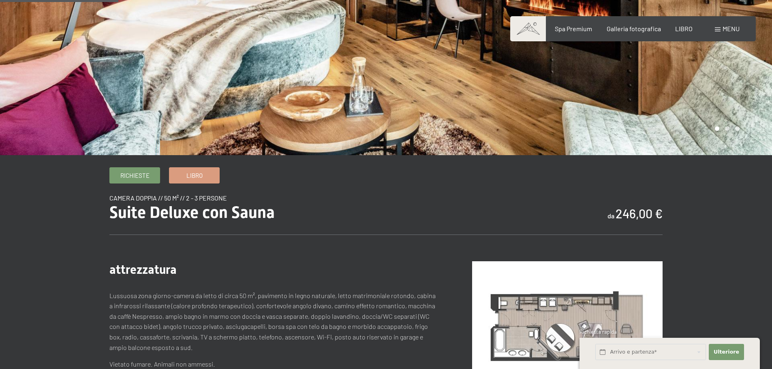
scroll to position [243, 0]
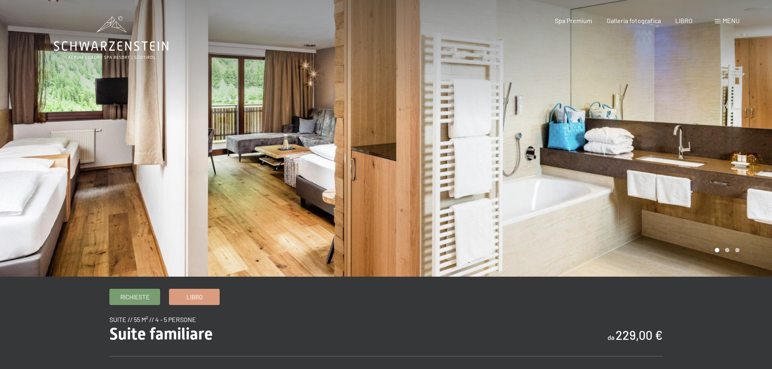
click at [525, 181] on div at bounding box center [579, 138] width 386 height 277
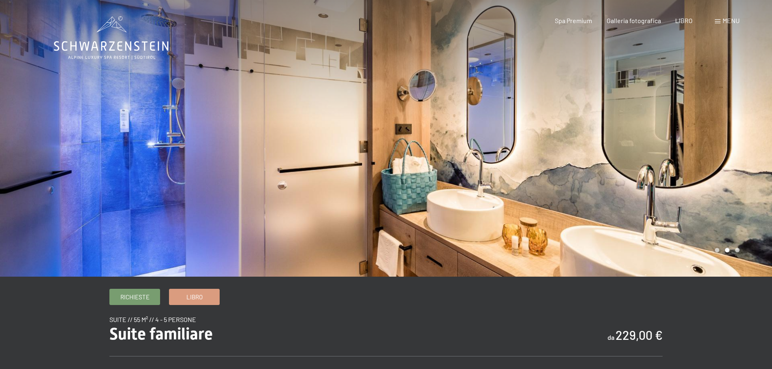
click at [525, 181] on div at bounding box center [579, 138] width 386 height 277
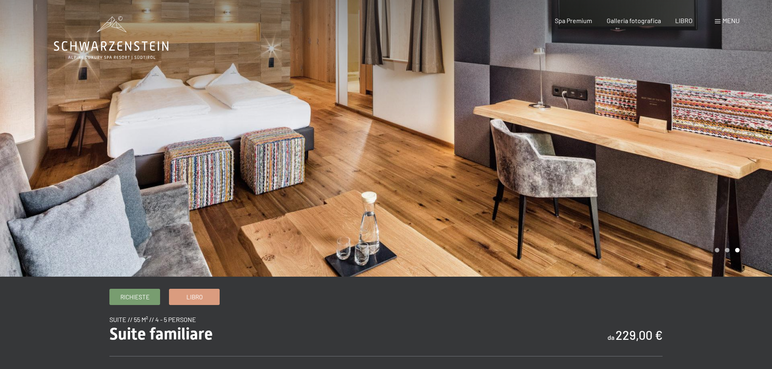
click at [525, 181] on div at bounding box center [579, 138] width 386 height 277
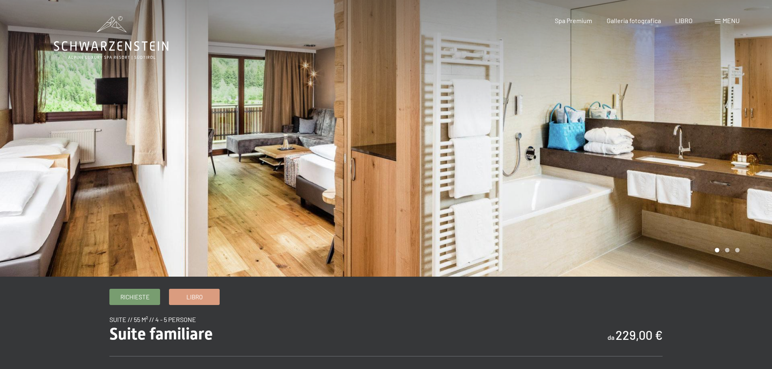
click at [525, 181] on div at bounding box center [579, 138] width 386 height 277
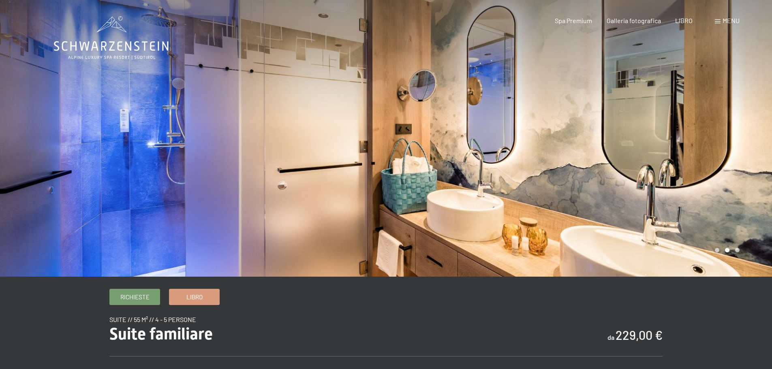
click at [525, 181] on div at bounding box center [579, 138] width 386 height 277
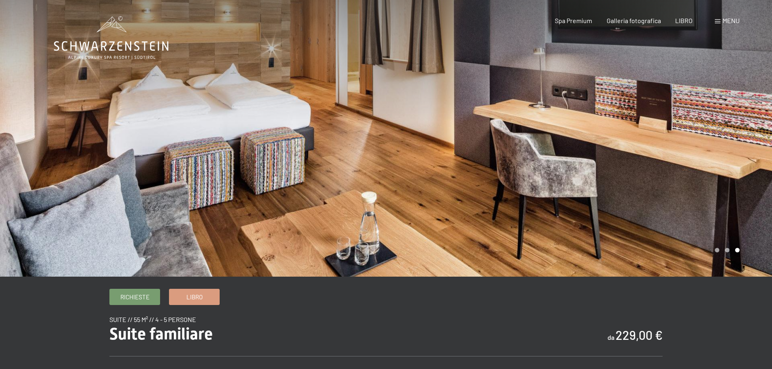
click at [525, 181] on div at bounding box center [579, 138] width 386 height 277
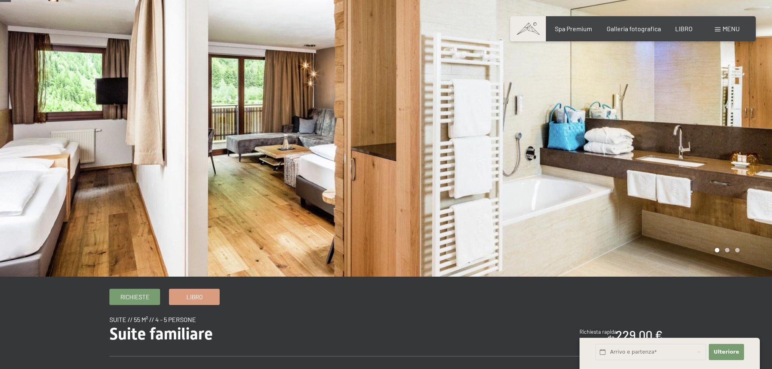
scroll to position [81, 0]
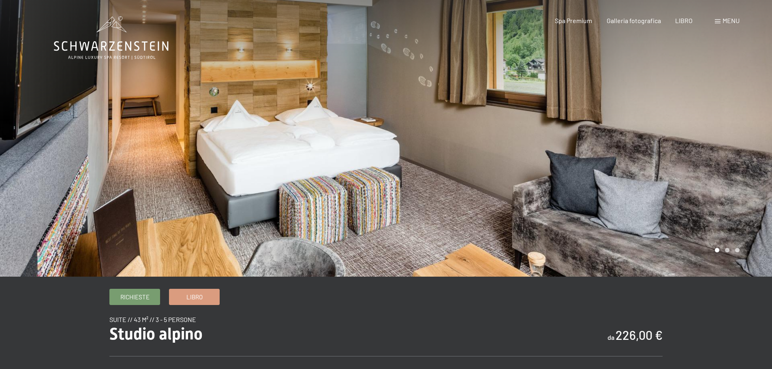
click at [539, 229] on div at bounding box center [579, 138] width 386 height 277
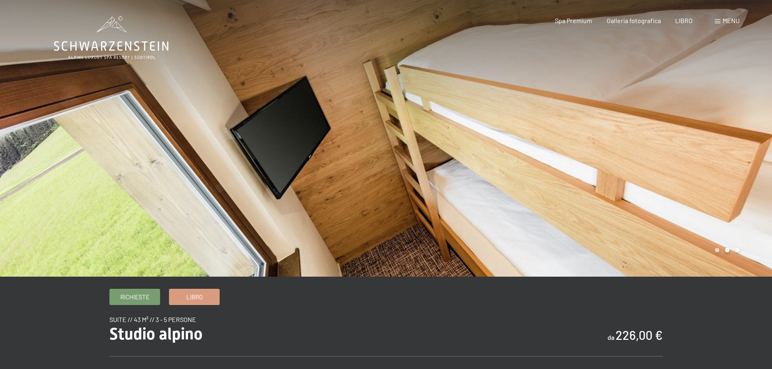
click at [539, 229] on div at bounding box center [579, 138] width 386 height 277
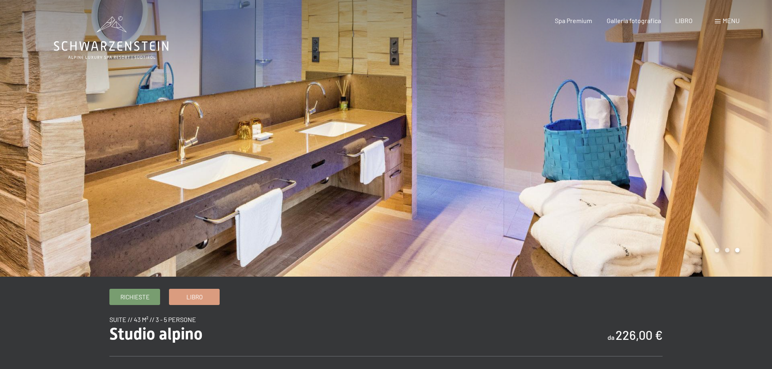
click at [539, 229] on div at bounding box center [579, 138] width 386 height 277
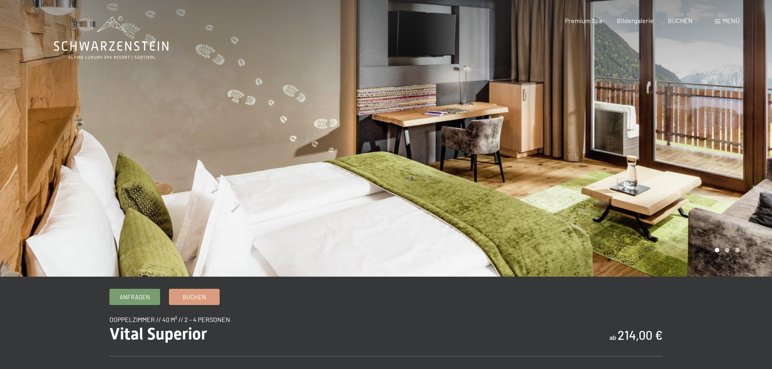
click at [561, 195] on div at bounding box center [579, 138] width 386 height 277
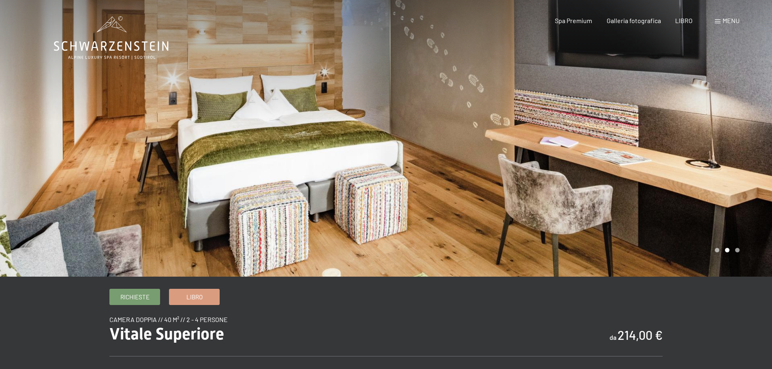
click at [561, 195] on div at bounding box center [579, 138] width 386 height 277
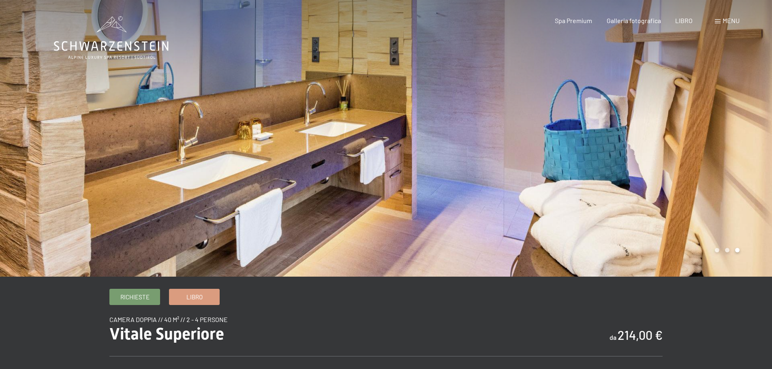
click at [561, 195] on div at bounding box center [579, 138] width 386 height 277
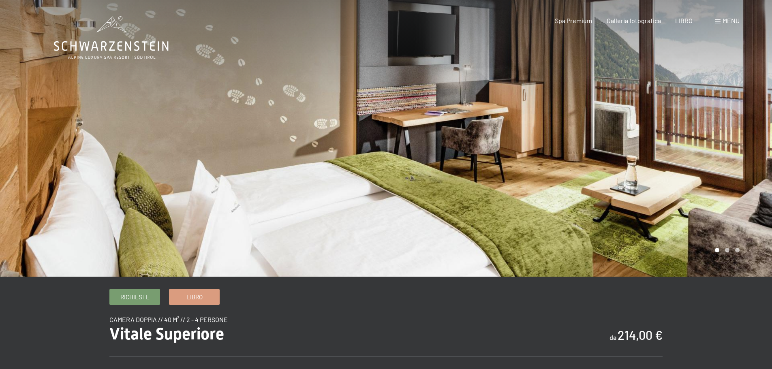
click at [561, 195] on div at bounding box center [579, 138] width 386 height 277
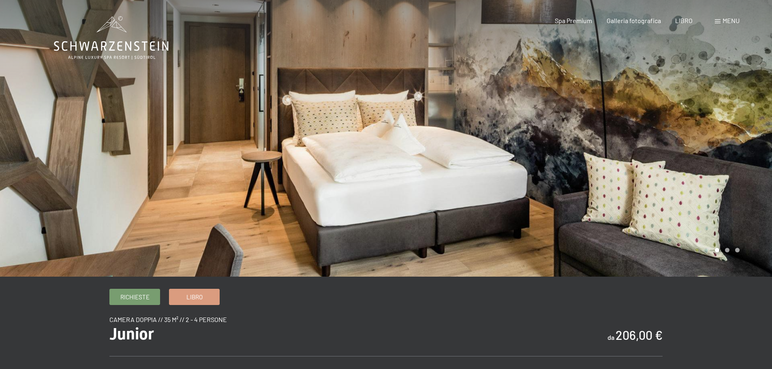
click at [560, 229] on div at bounding box center [579, 138] width 386 height 277
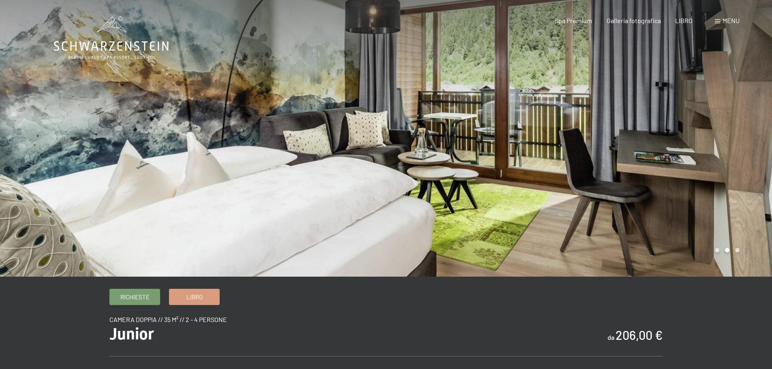
click at [560, 229] on div at bounding box center [579, 138] width 386 height 277
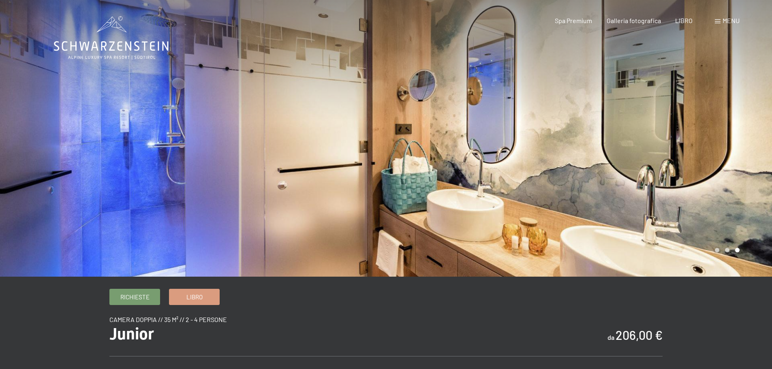
click at [560, 229] on div at bounding box center [579, 138] width 386 height 277
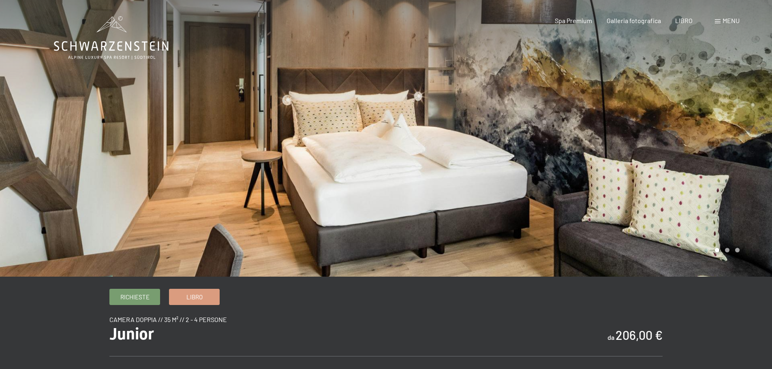
click at [560, 229] on div at bounding box center [579, 138] width 386 height 277
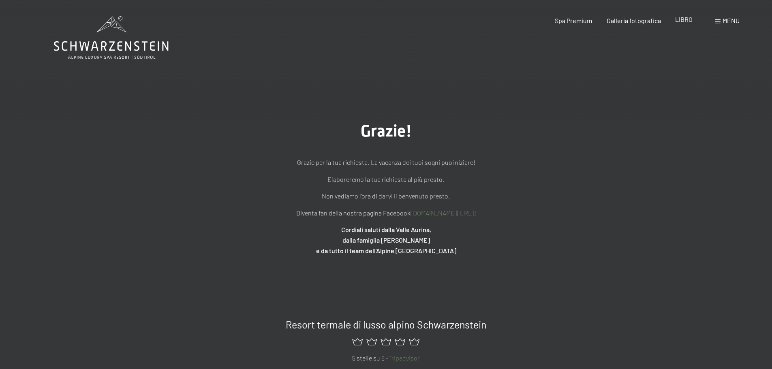
click at [687, 21] on font "LIBRO" at bounding box center [683, 19] width 17 height 8
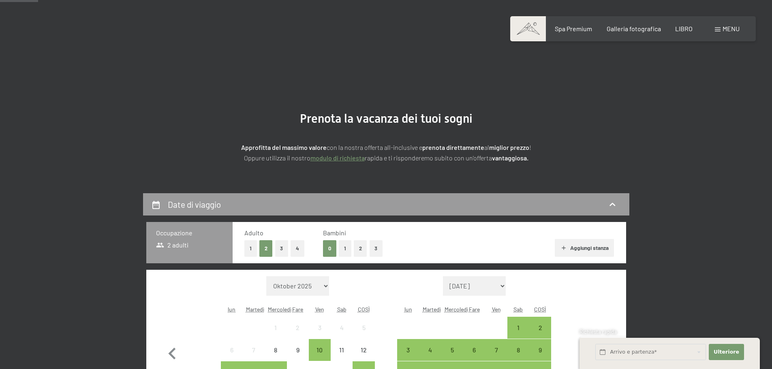
scroll to position [162, 0]
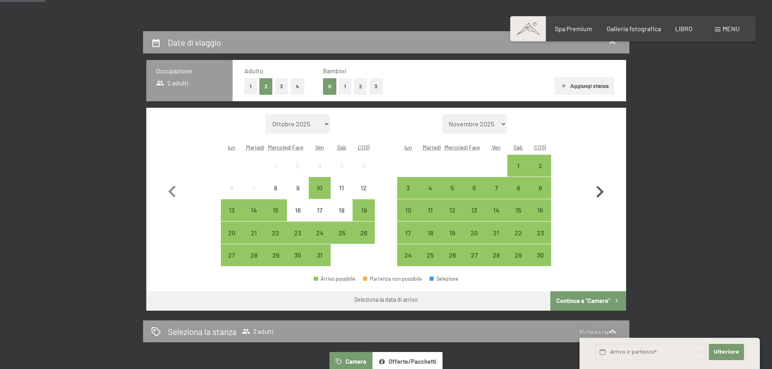
click at [598, 188] on icon "button" at bounding box center [600, 192] width 7 height 12
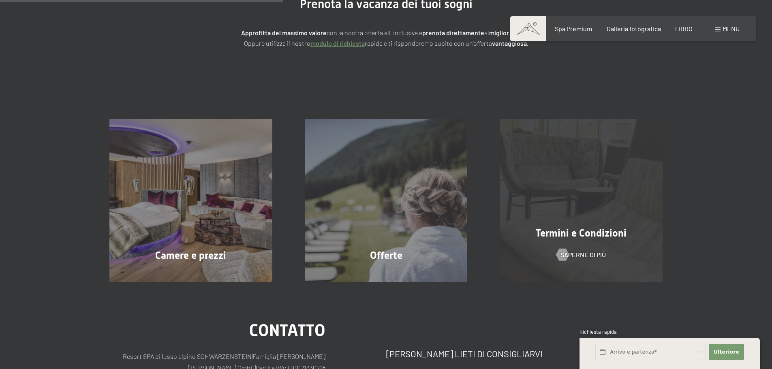
scroll to position [41, 0]
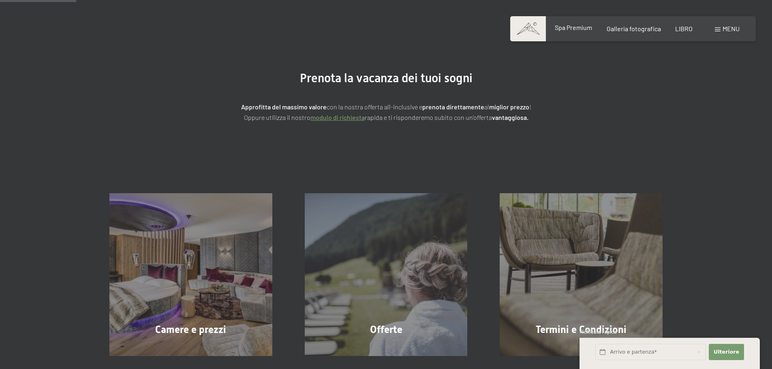
click at [575, 28] on font "Spa Premium" at bounding box center [573, 28] width 37 height 8
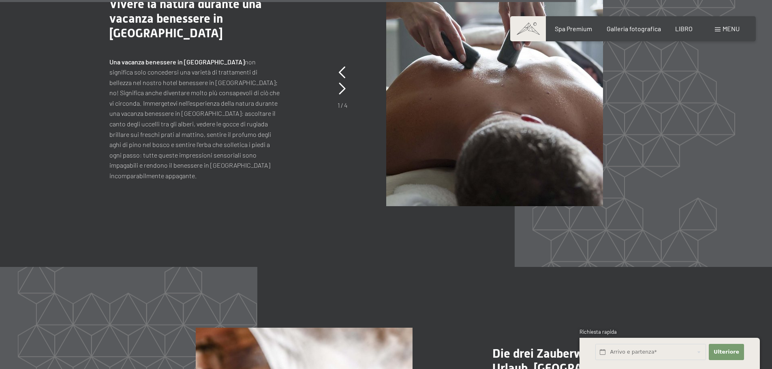
scroll to position [4013, 0]
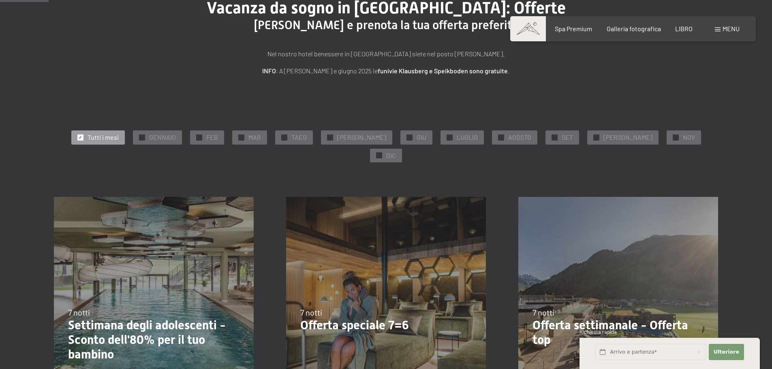
scroll to position [81, 0]
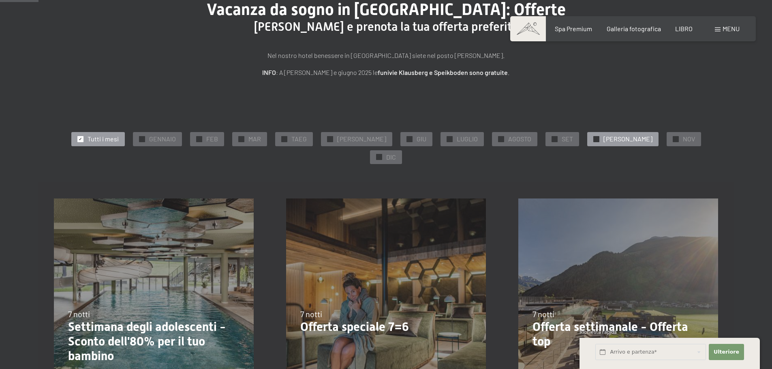
drag, startPoint x: 581, startPoint y: 140, endPoint x: 616, endPoint y: 138, distance: 34.5
click at [595, 139] on font "✓" at bounding box center [596, 139] width 3 height 5
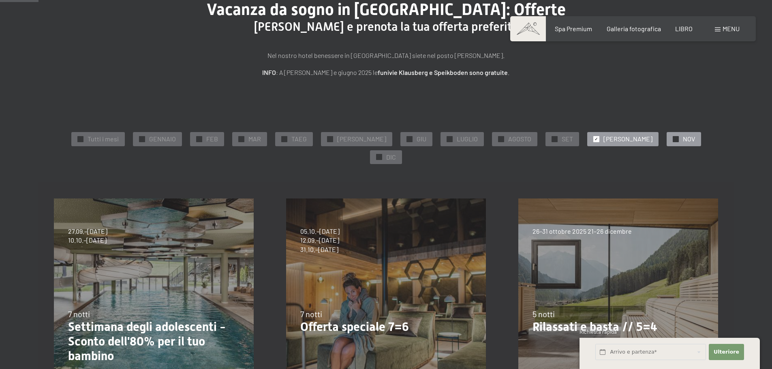
click at [674, 138] on font "✓" at bounding box center [675, 139] width 3 height 5
click at [595, 139] on font "✓" at bounding box center [596, 139] width 3 height 5
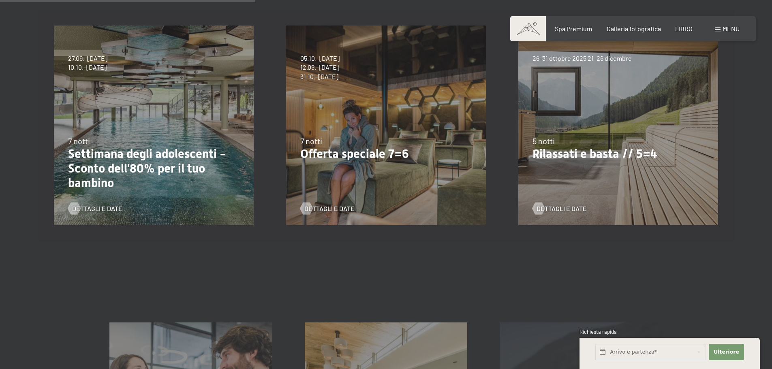
scroll to position [243, 0]
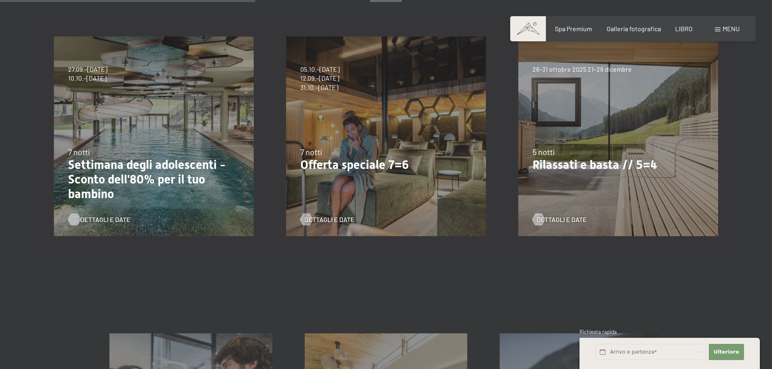
click at [112, 216] on font "Dettagli e date" at bounding box center [105, 220] width 50 height 8
click at [566, 216] on font "Dettagli e date" at bounding box center [570, 220] width 50 height 8
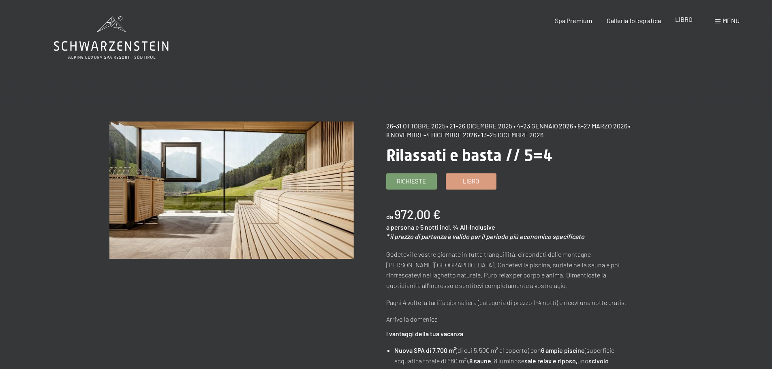
click at [687, 21] on font "LIBRO" at bounding box center [683, 19] width 17 height 8
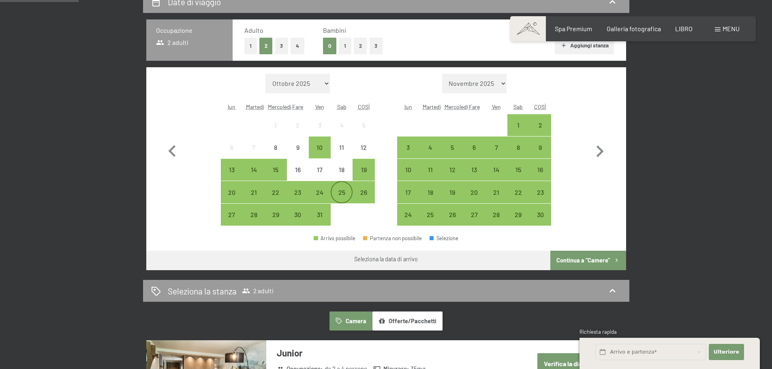
click at [343, 195] on font "25" at bounding box center [341, 192] width 7 height 8
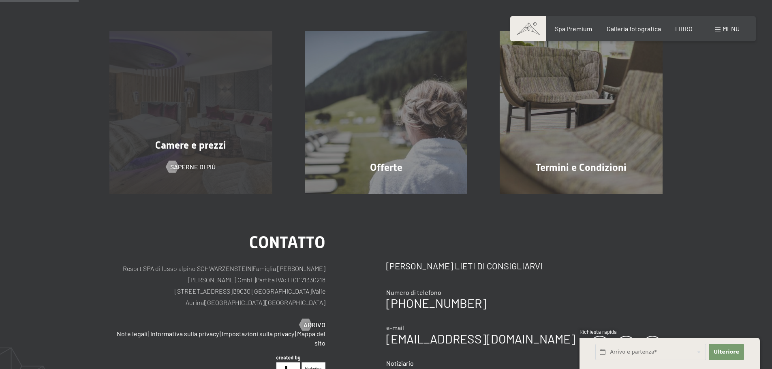
click at [234, 183] on div "Camere e prezzi Saperne di più" at bounding box center [190, 112] width 195 height 163
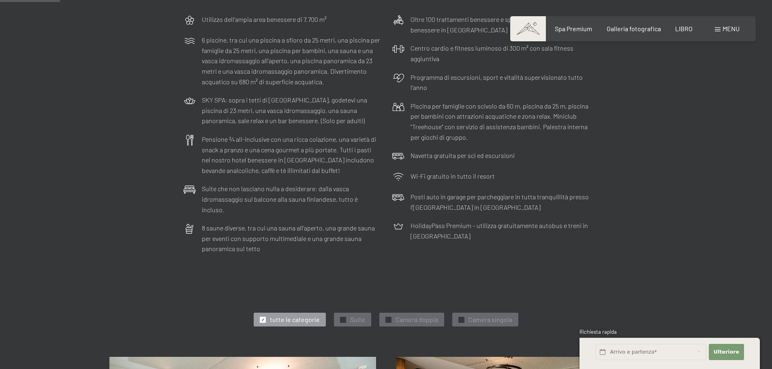
scroll to position [365, 0]
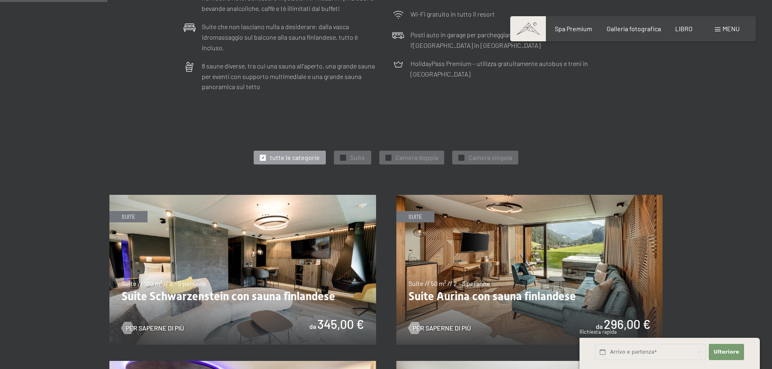
click at [525, 293] on img at bounding box center [529, 270] width 267 height 150
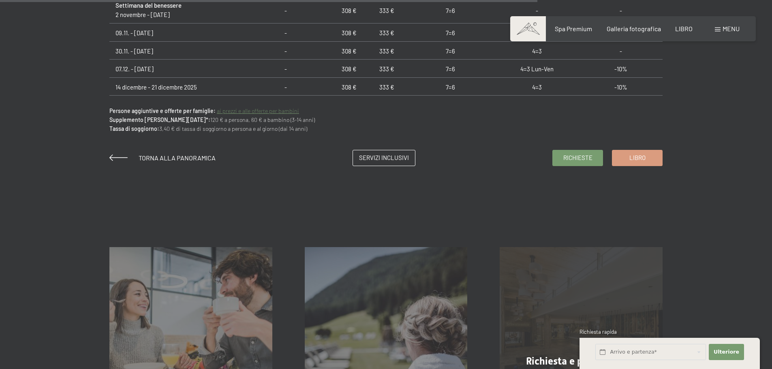
scroll to position [649, 0]
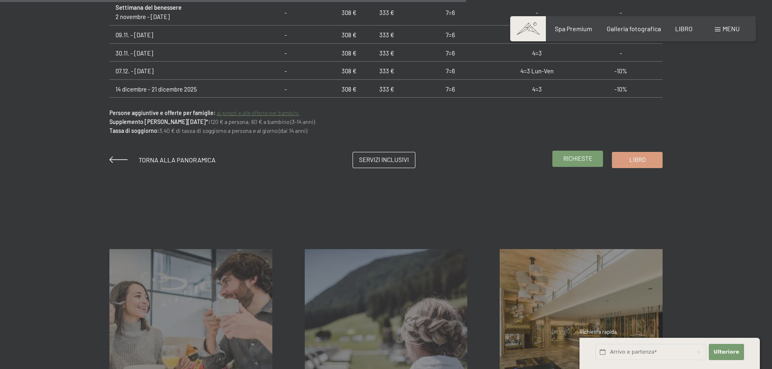
click at [575, 157] on font "Richieste" at bounding box center [577, 158] width 29 height 7
click at [244, 112] on font "ai prezzi e alle offerte per bambini" at bounding box center [258, 112] width 82 height 7
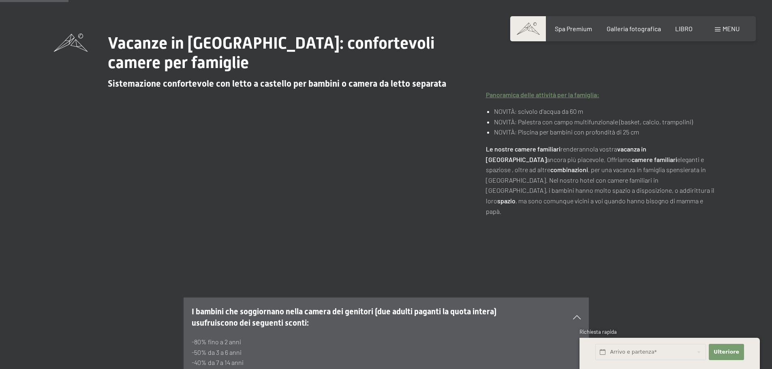
scroll to position [405, 0]
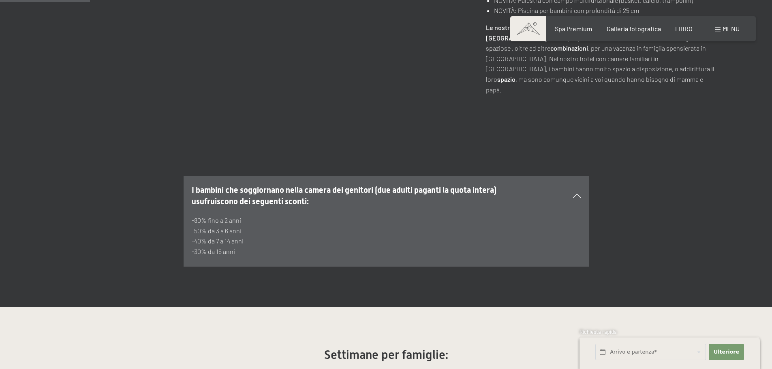
click at [576, 194] on icon at bounding box center [577, 196] width 8 height 4
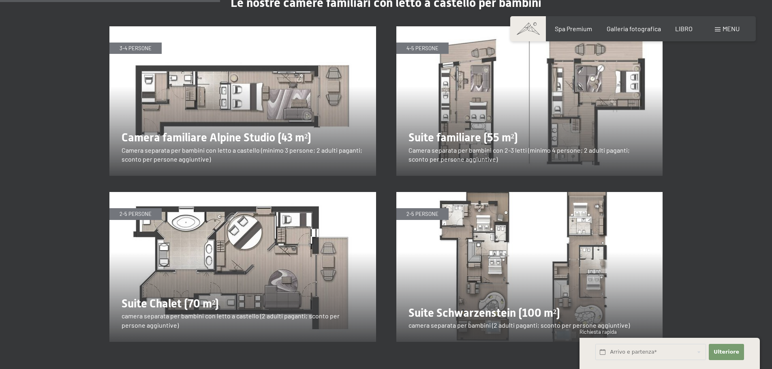
scroll to position [851, 0]
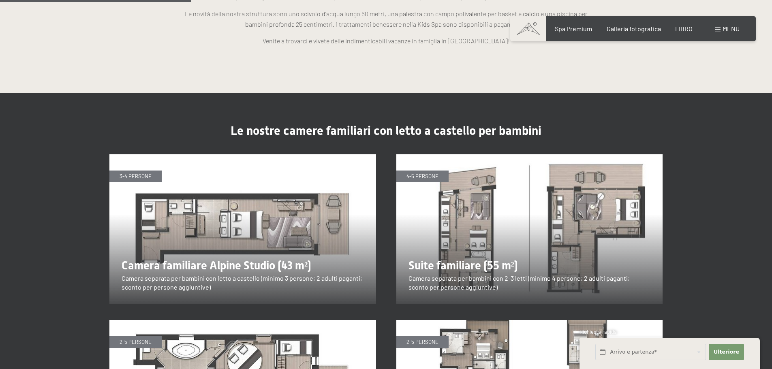
click at [257, 225] on img at bounding box center [242, 229] width 267 height 150
